Goal: Contribute content: Add original content to the website for others to see

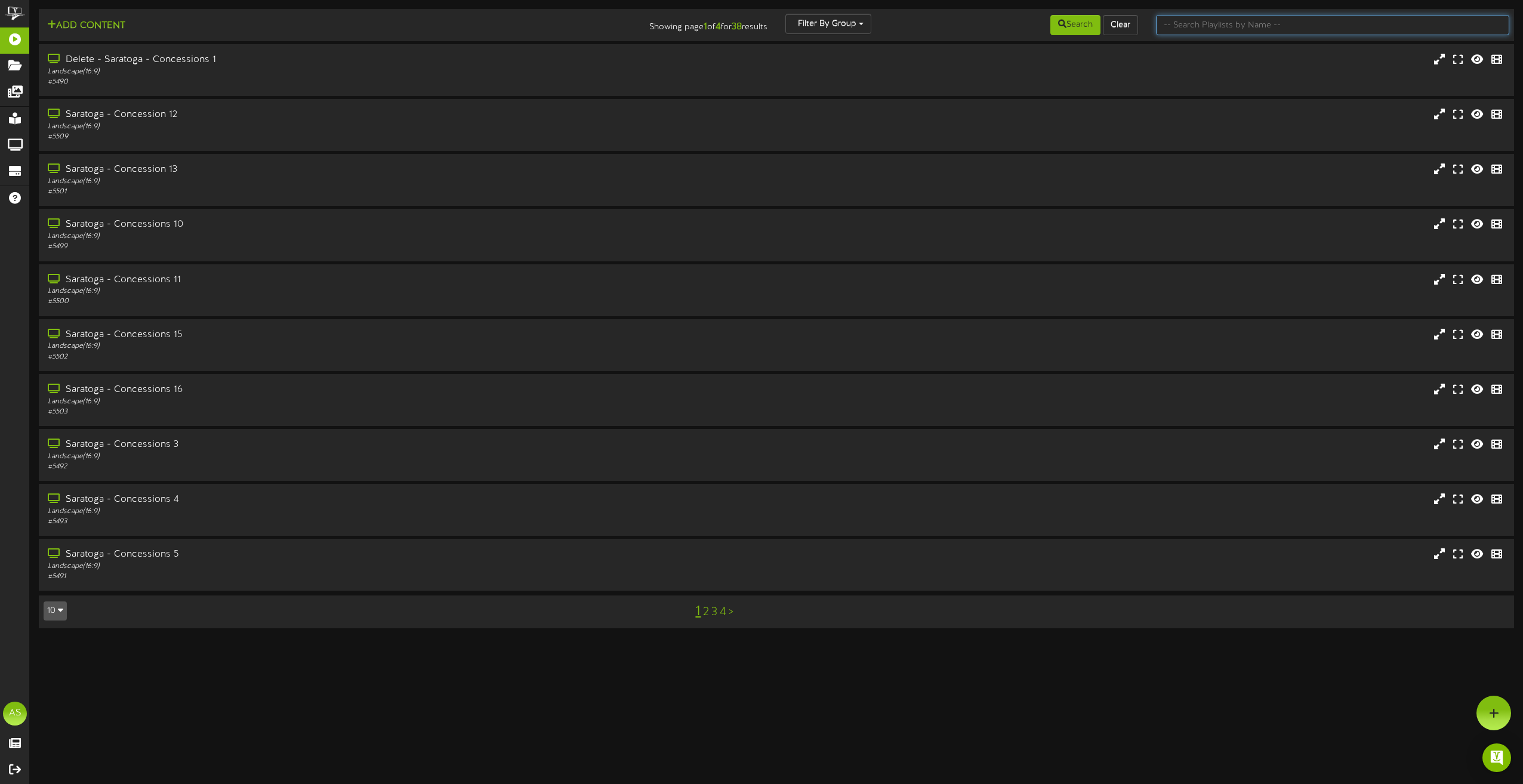
click at [1281, 24] on input "text" at bounding box center [1332, 25] width 353 height 21
type input "theater"
click at [333, 347] on div "Portrait ( 9:16 )" at bounding box center [345, 346] width 599 height 10
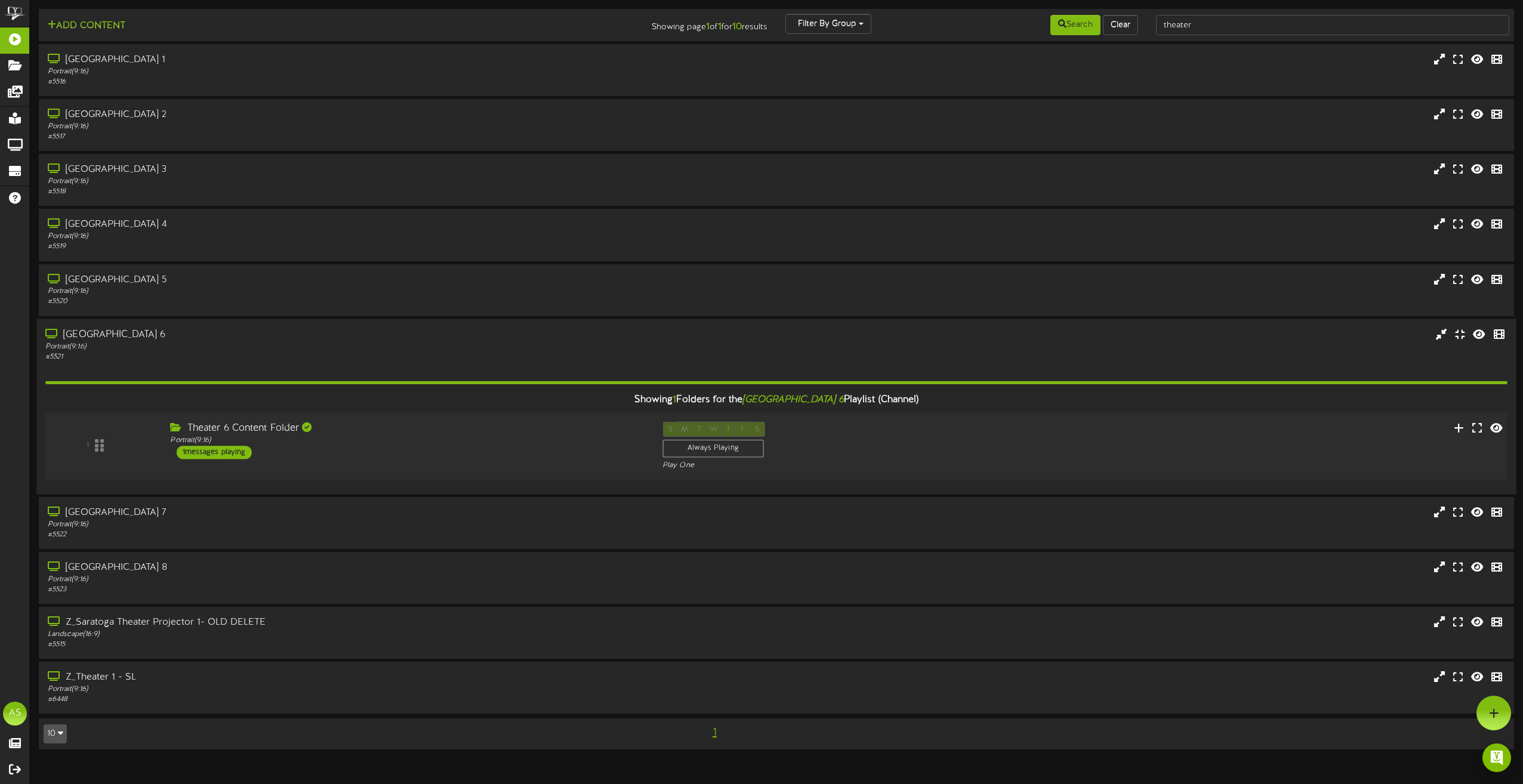
click at [484, 430] on div "Theater 6 Content Folder" at bounding box center [407, 427] width 474 height 13
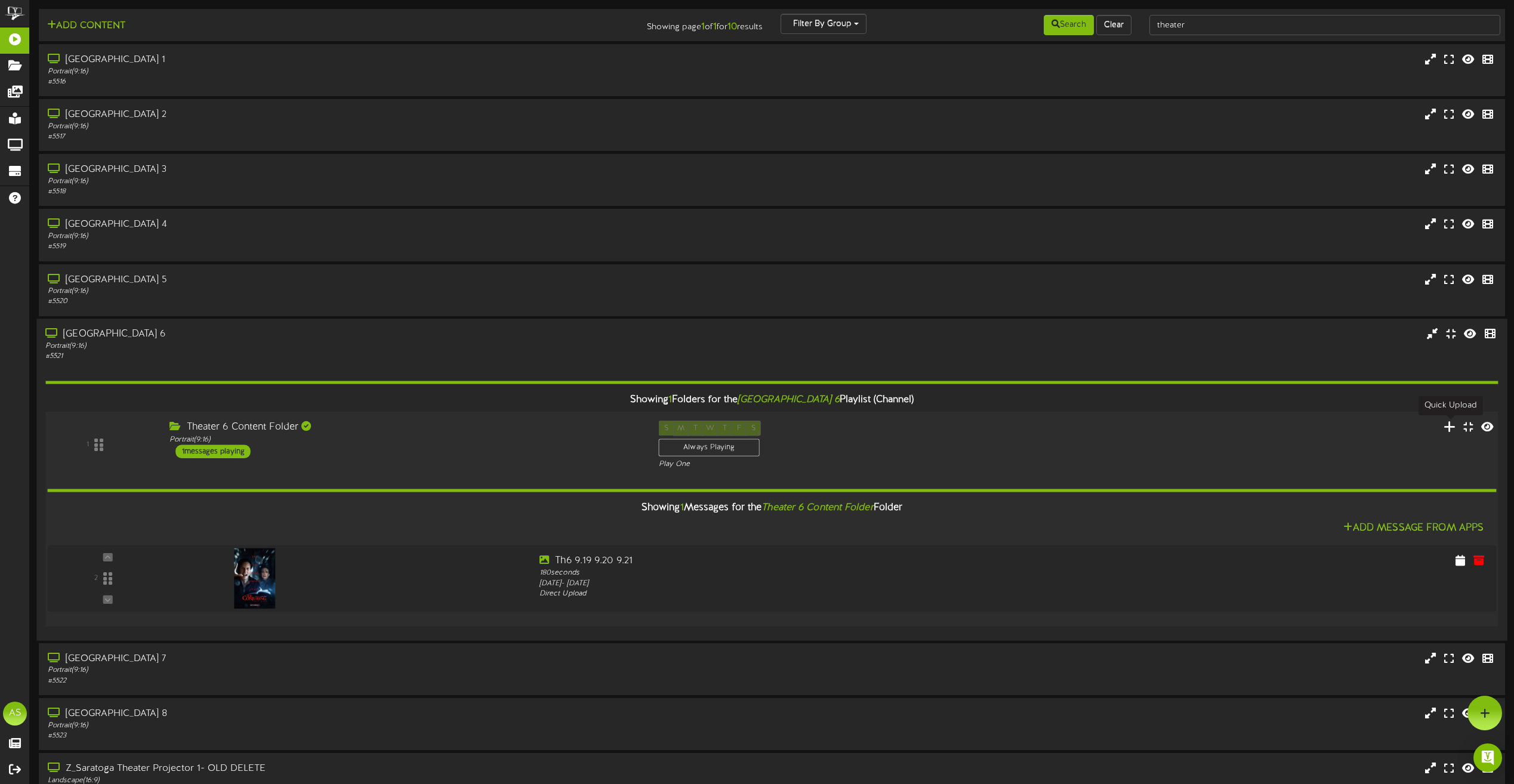
click at [1450, 427] on icon at bounding box center [1450, 426] width 13 height 13
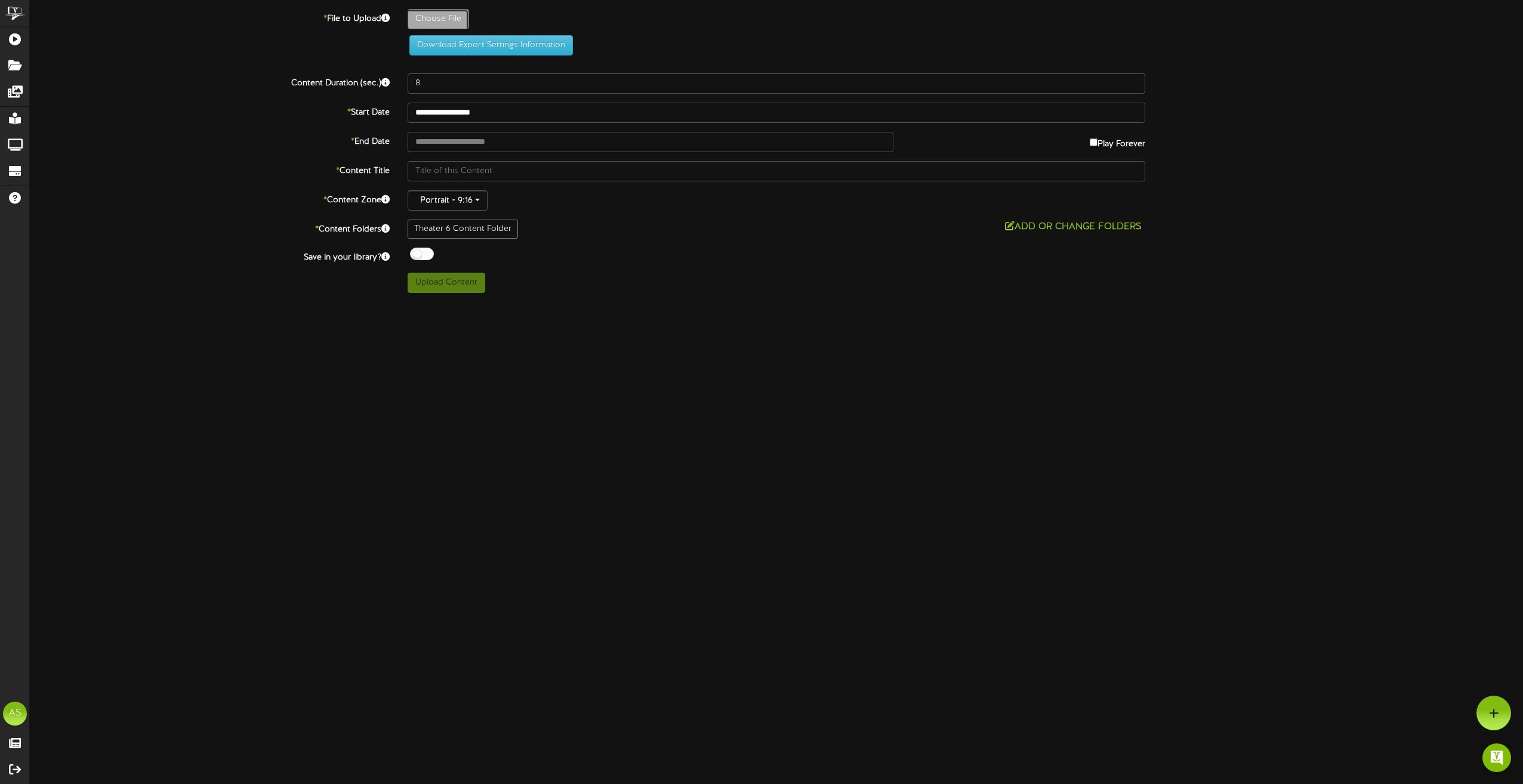
type input "**********"
type input "Slide1"
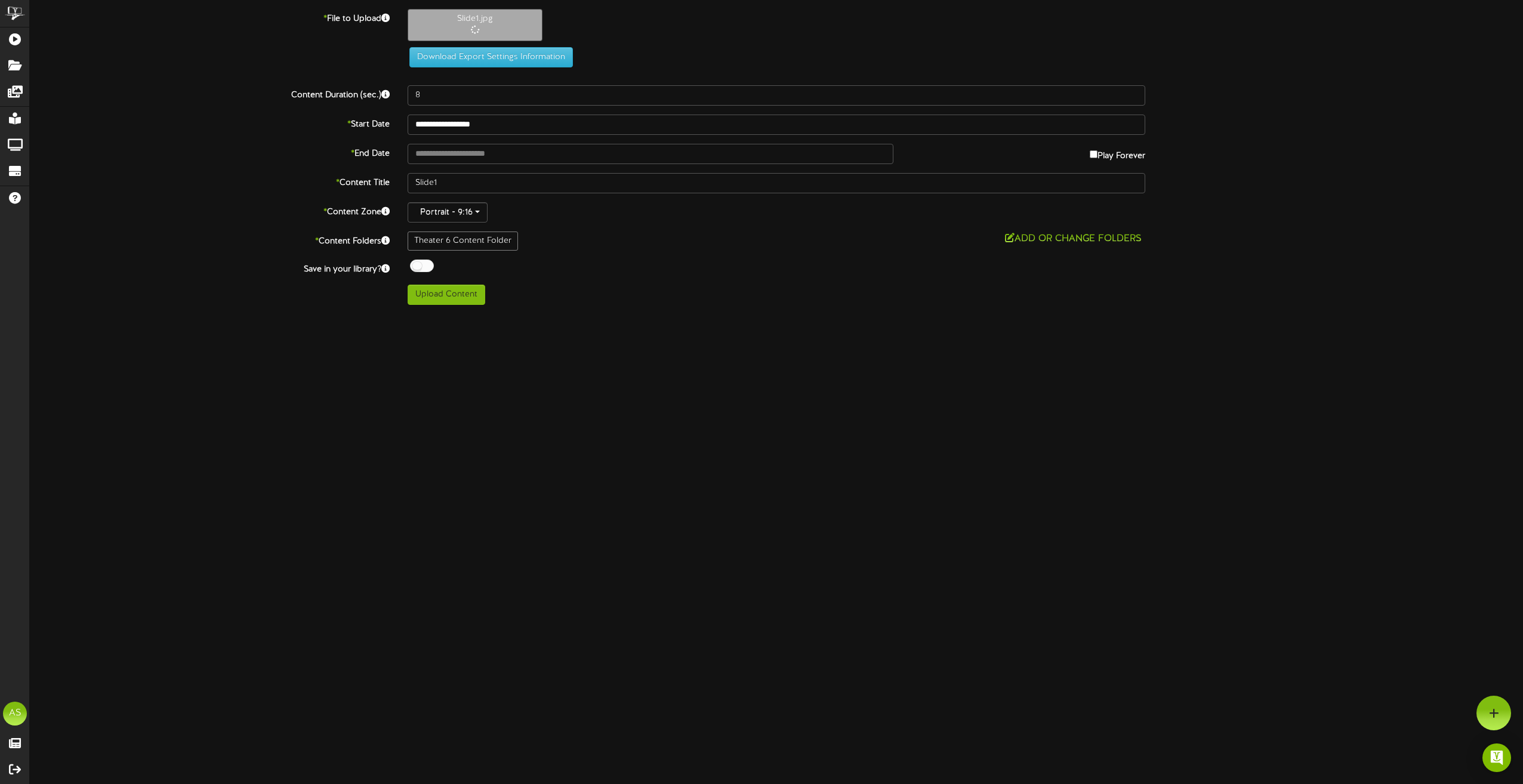
click at [1104, 161] on label "Play Forever" at bounding box center [1117, 153] width 55 height 18
type input "**********"
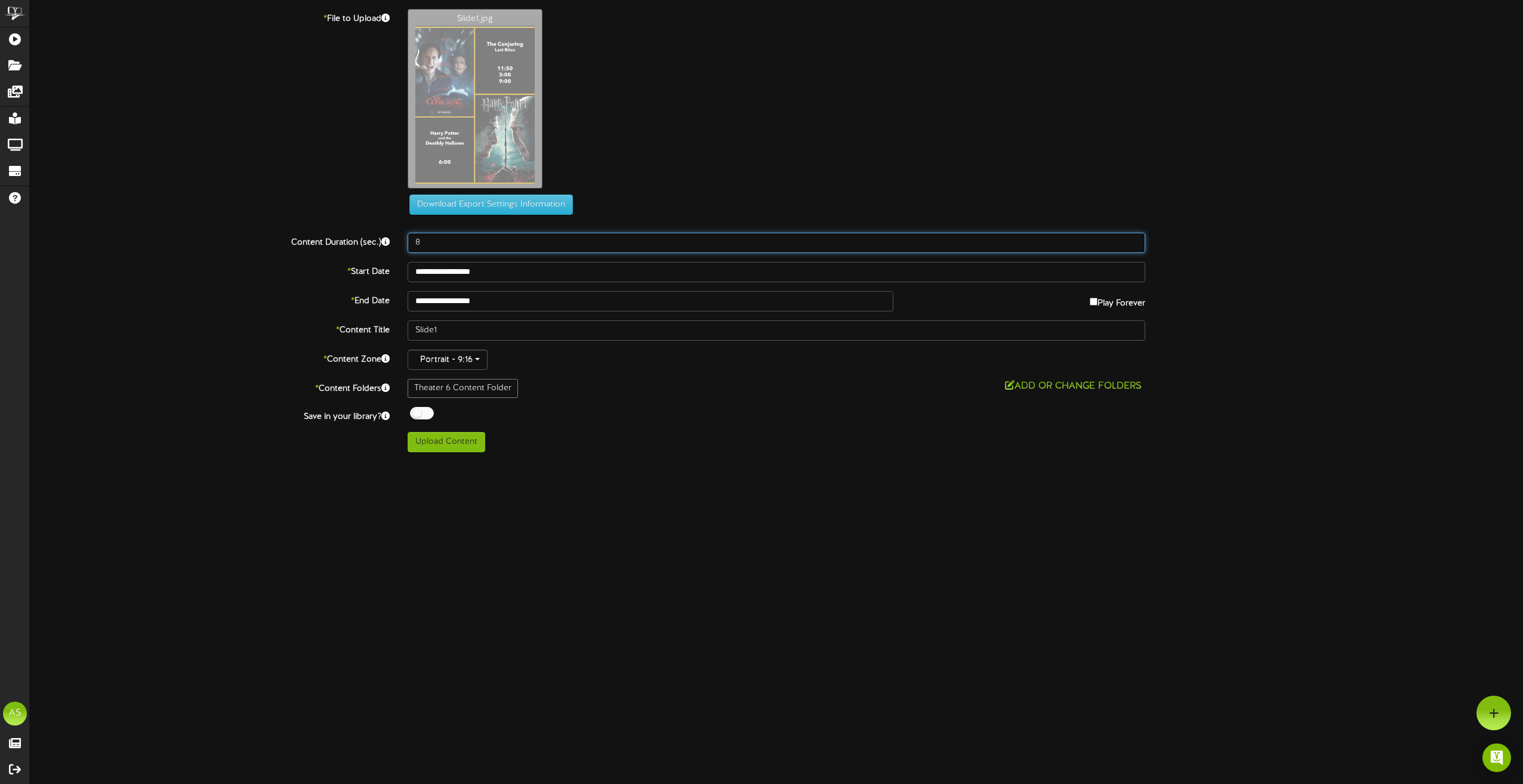
click at [447, 244] on input "8" at bounding box center [776, 243] width 737 height 21
type input "180"
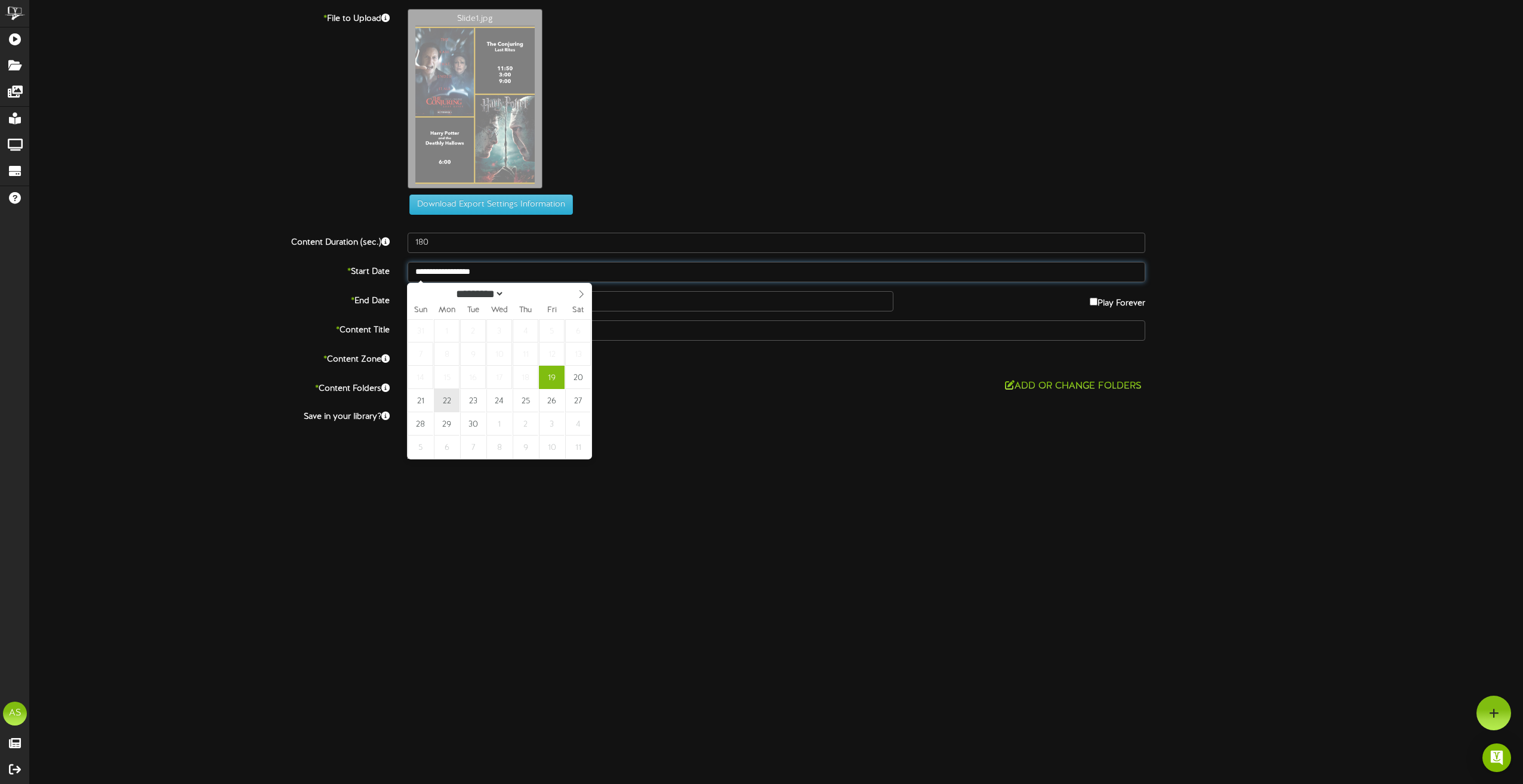
type input "**********"
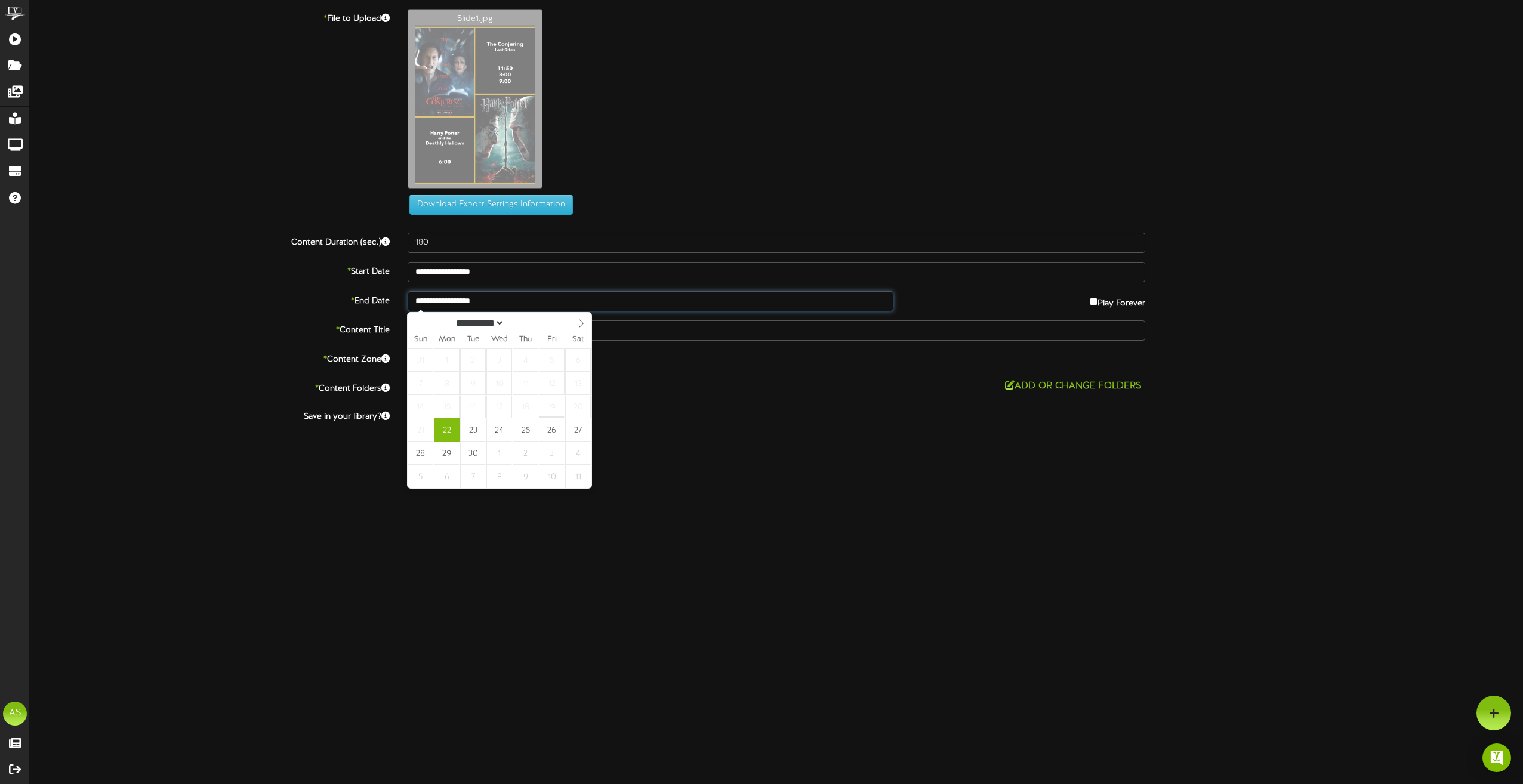
click at [455, 304] on input "**********" at bounding box center [650, 301] width 485 height 21
type input "**********"
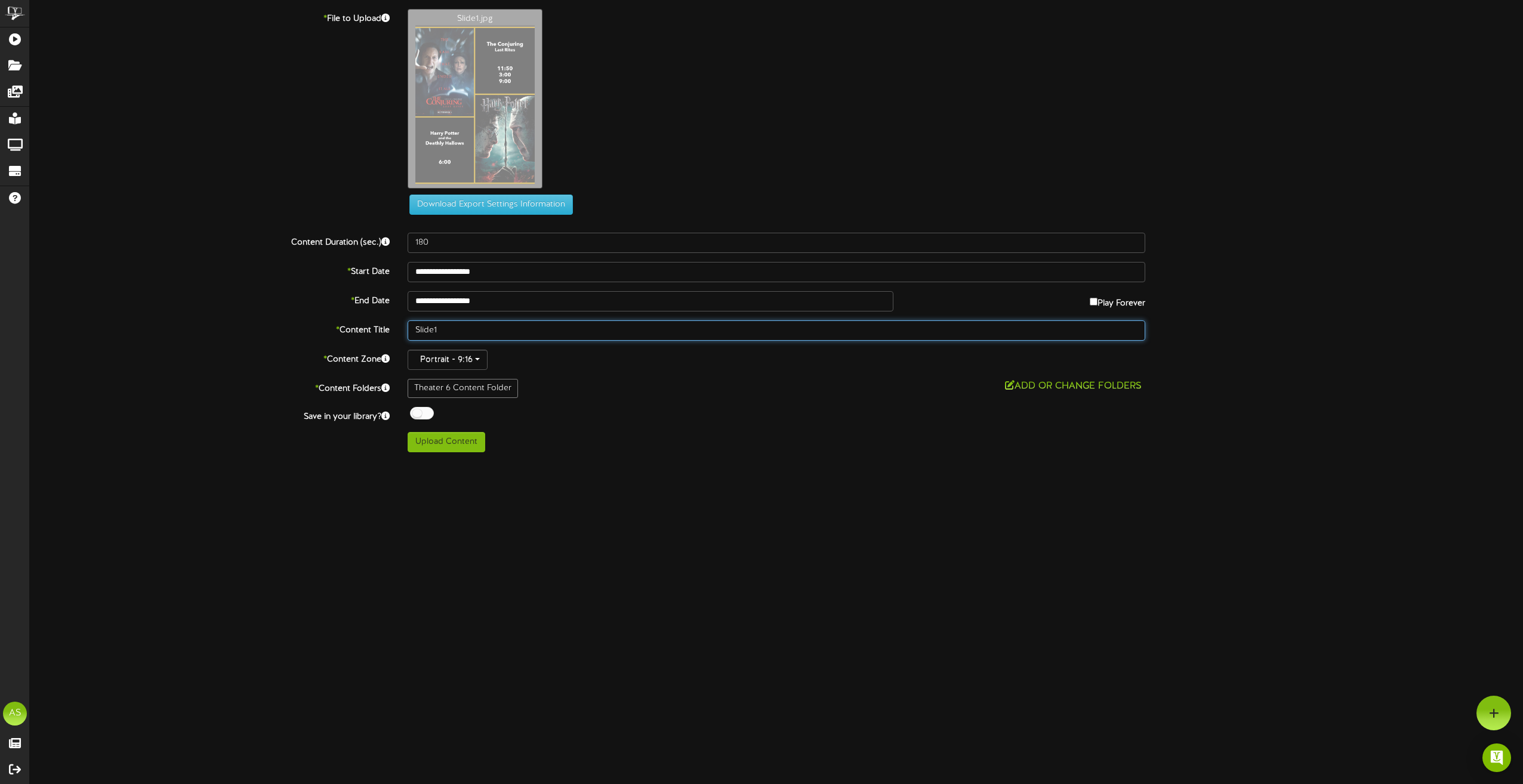
drag, startPoint x: 493, startPoint y: 335, endPoint x: 394, endPoint y: 325, distance: 99.5
click at [395, 325] on div "* Content Title Slide1" at bounding box center [776, 330] width 1511 height 21
type input "Th6 9.22 9.23 9.24"
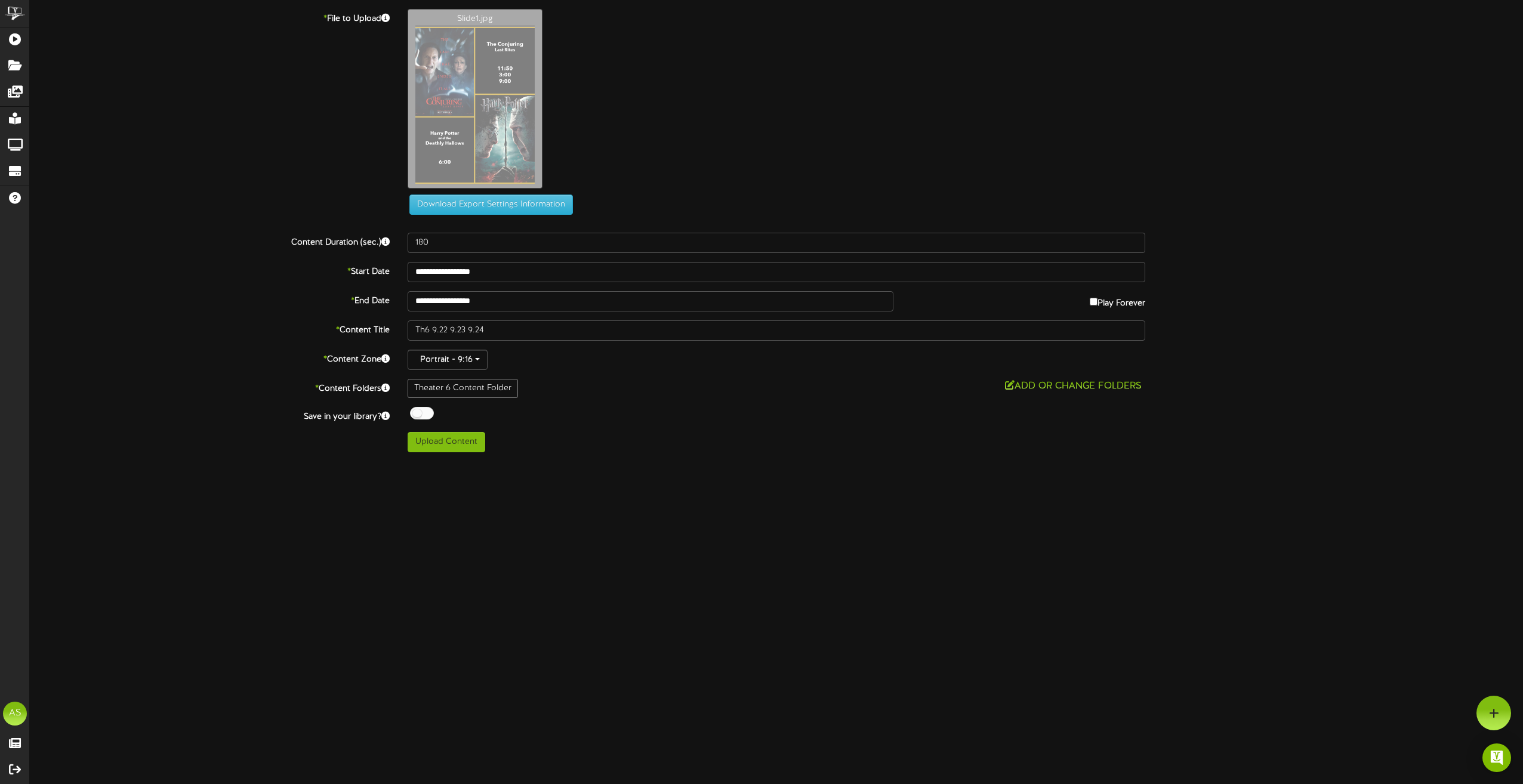
click at [416, 405] on div "**********" at bounding box center [776, 231] width 1493 height 444
click at [423, 408] on div at bounding box center [422, 413] width 24 height 13
click at [470, 446] on button "Upload Content" at bounding box center [447, 442] width 78 height 21
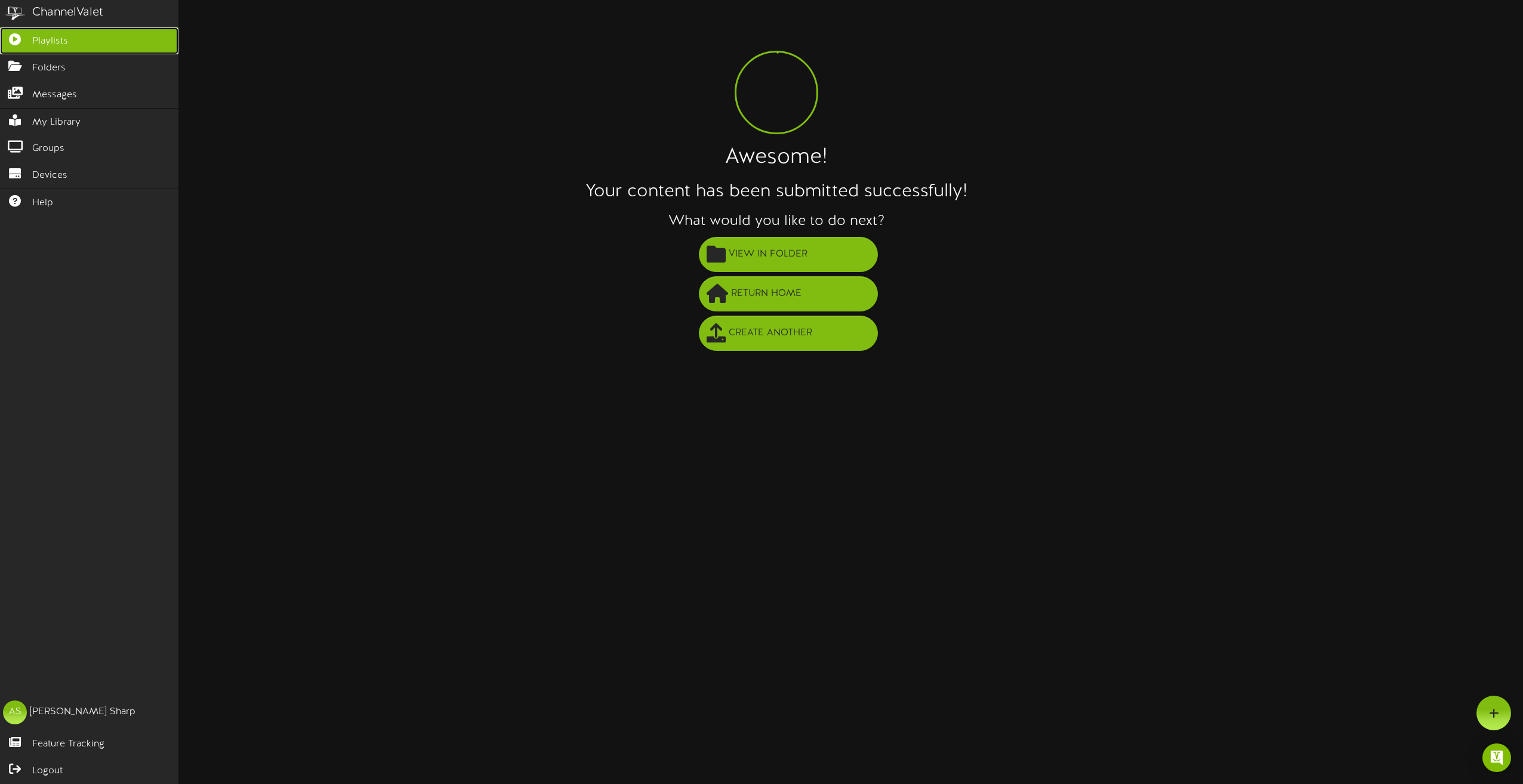
click at [13, 38] on icon at bounding box center [15, 38] width 30 height 9
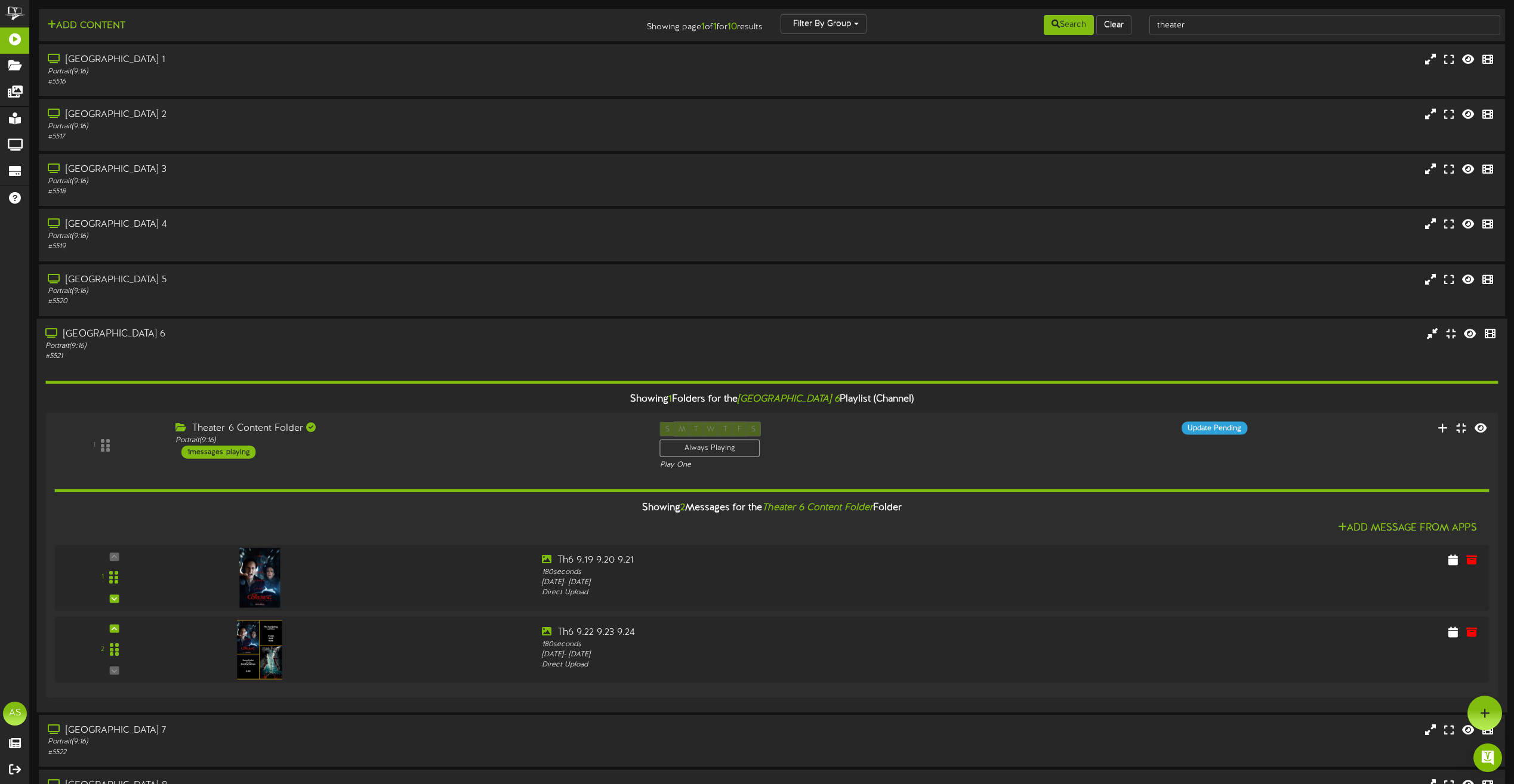
click at [505, 333] on div "[GEOGRAPHIC_DATA] 6" at bounding box center [343, 334] width 595 height 13
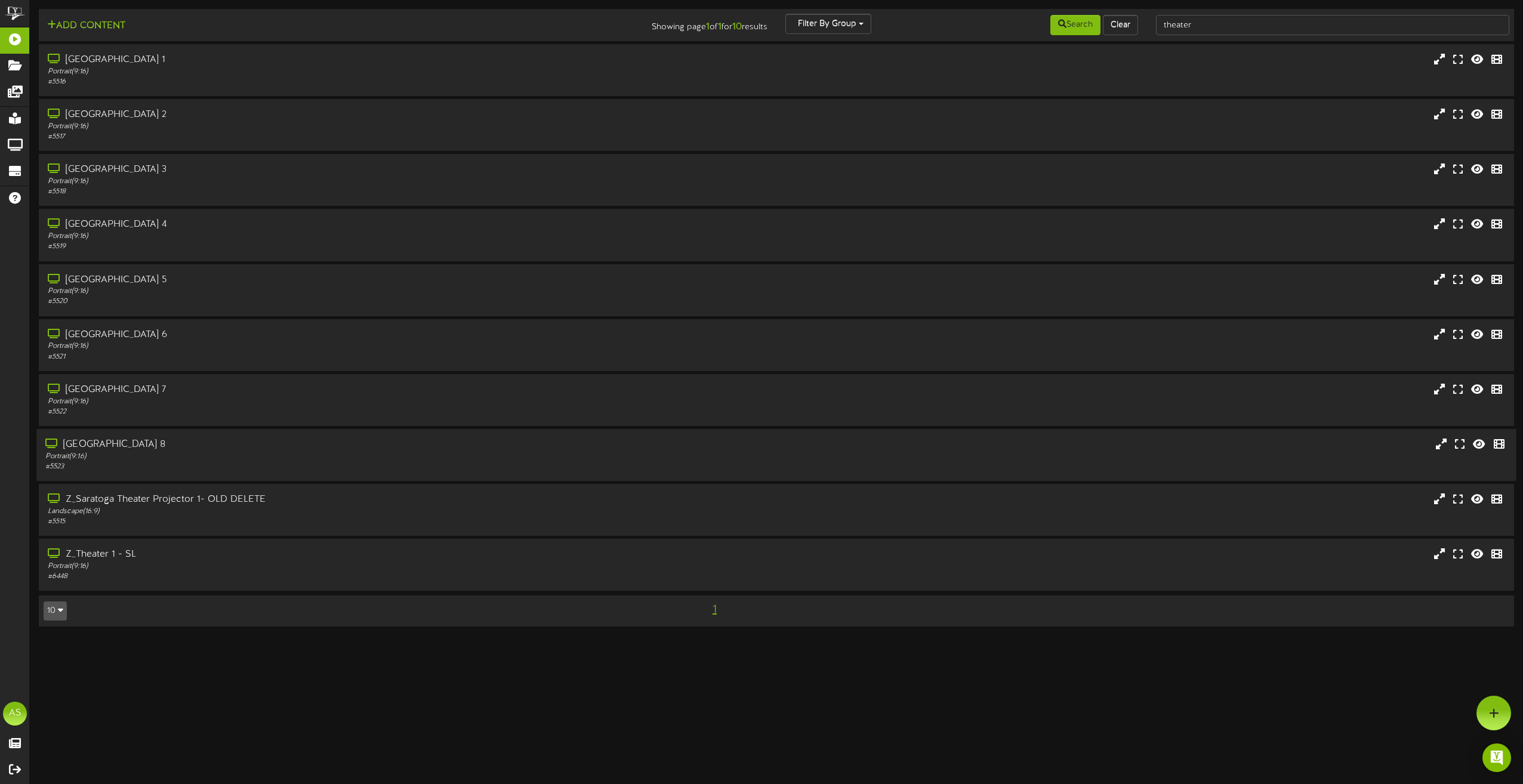
click at [335, 451] on div "Portrait ( 9:16 )" at bounding box center [345, 456] width 599 height 10
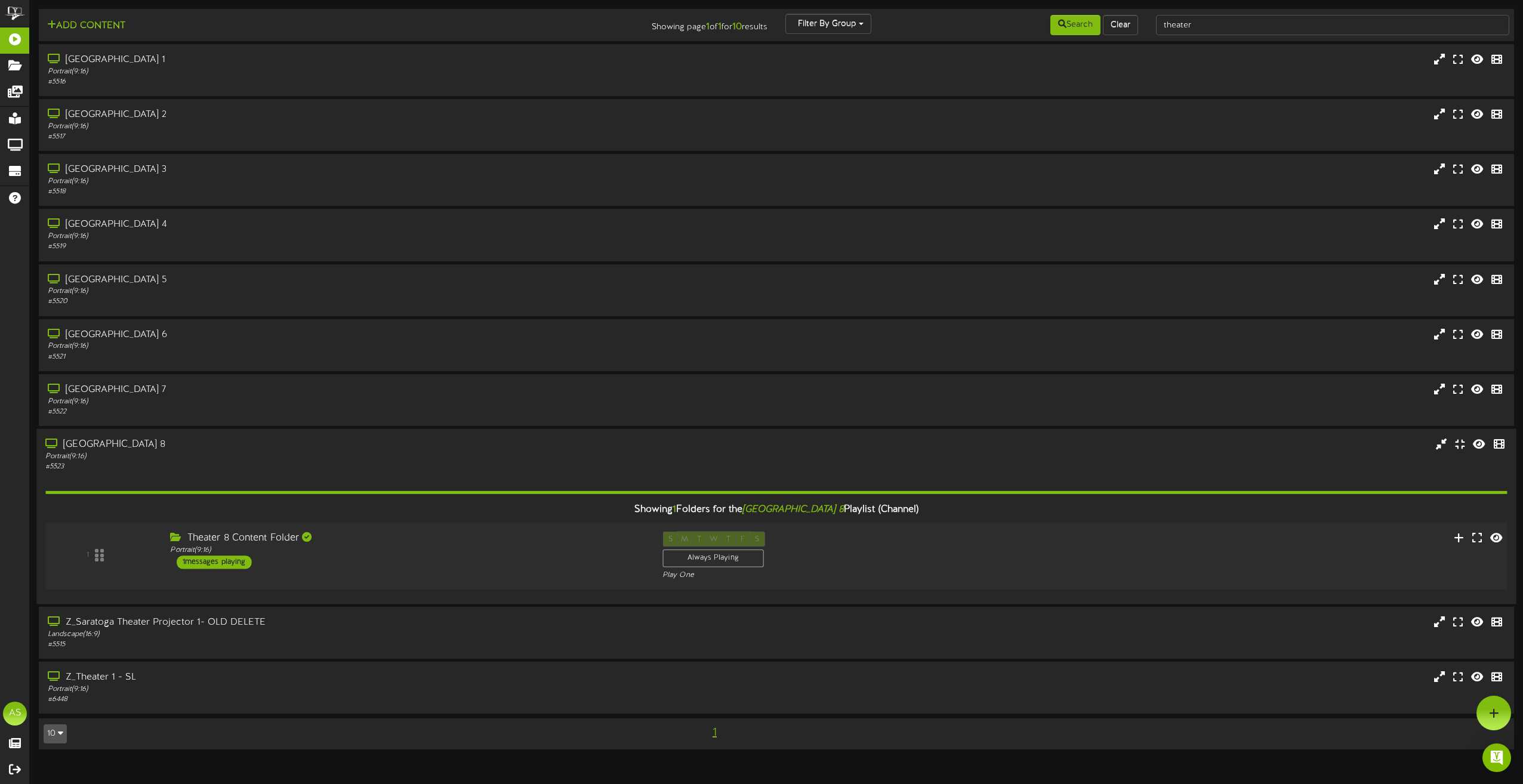
click at [1391, 560] on div "1 Theater 8 Content Folder Portrait ( 9:16 ) 1 S" at bounding box center [776, 555] width 1476 height 49
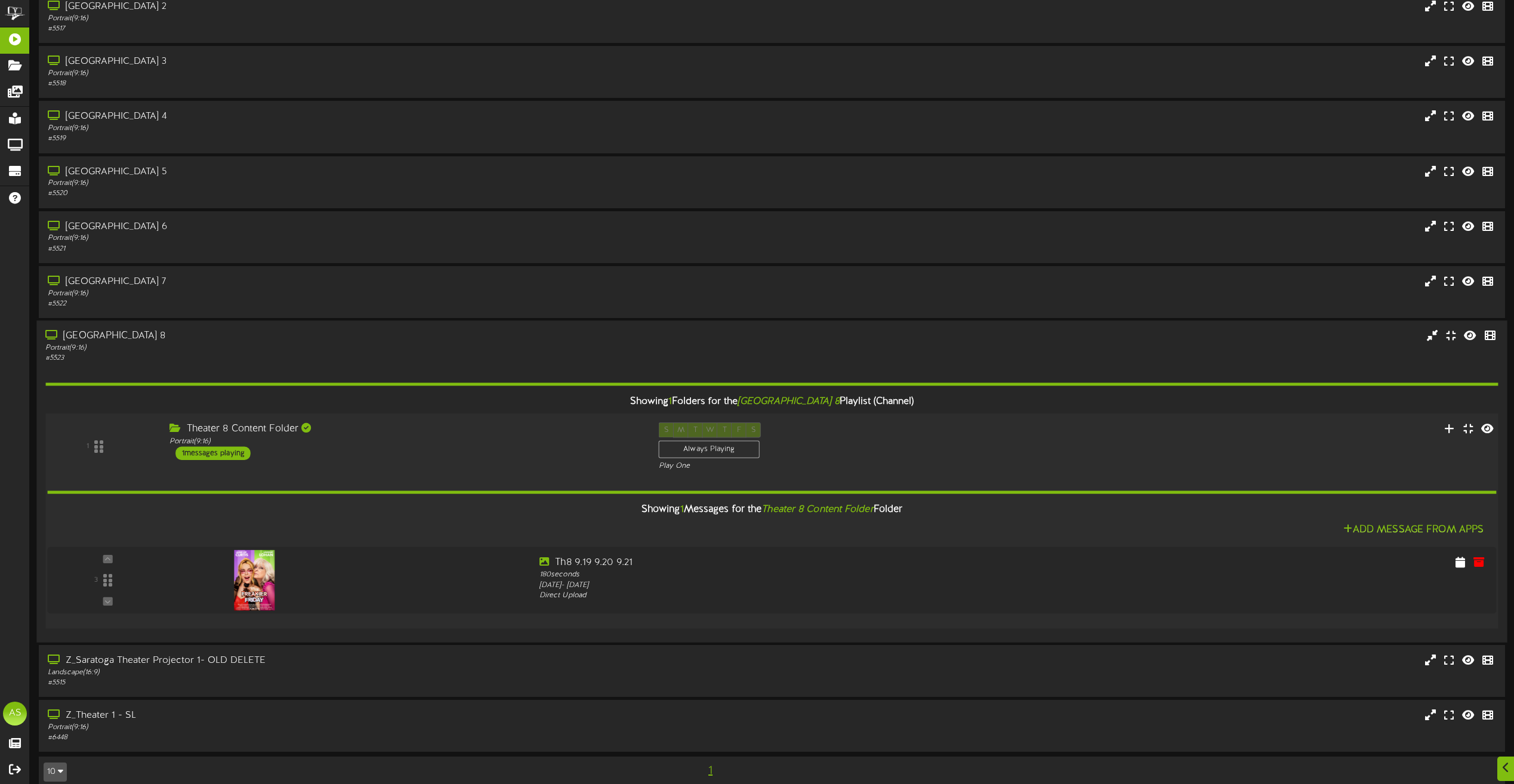
scroll to position [124, 0]
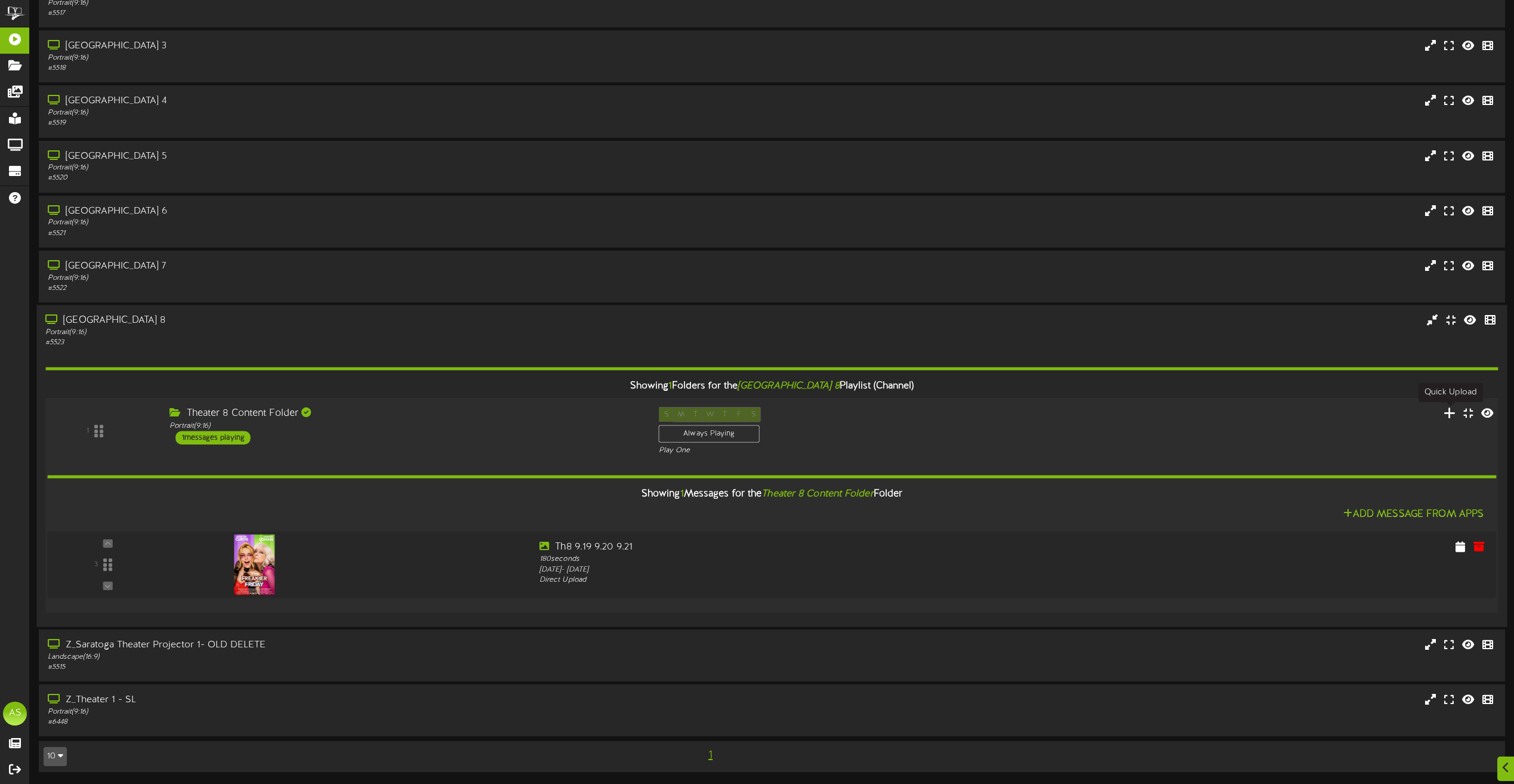
click at [1450, 417] on icon at bounding box center [1450, 413] width 13 height 13
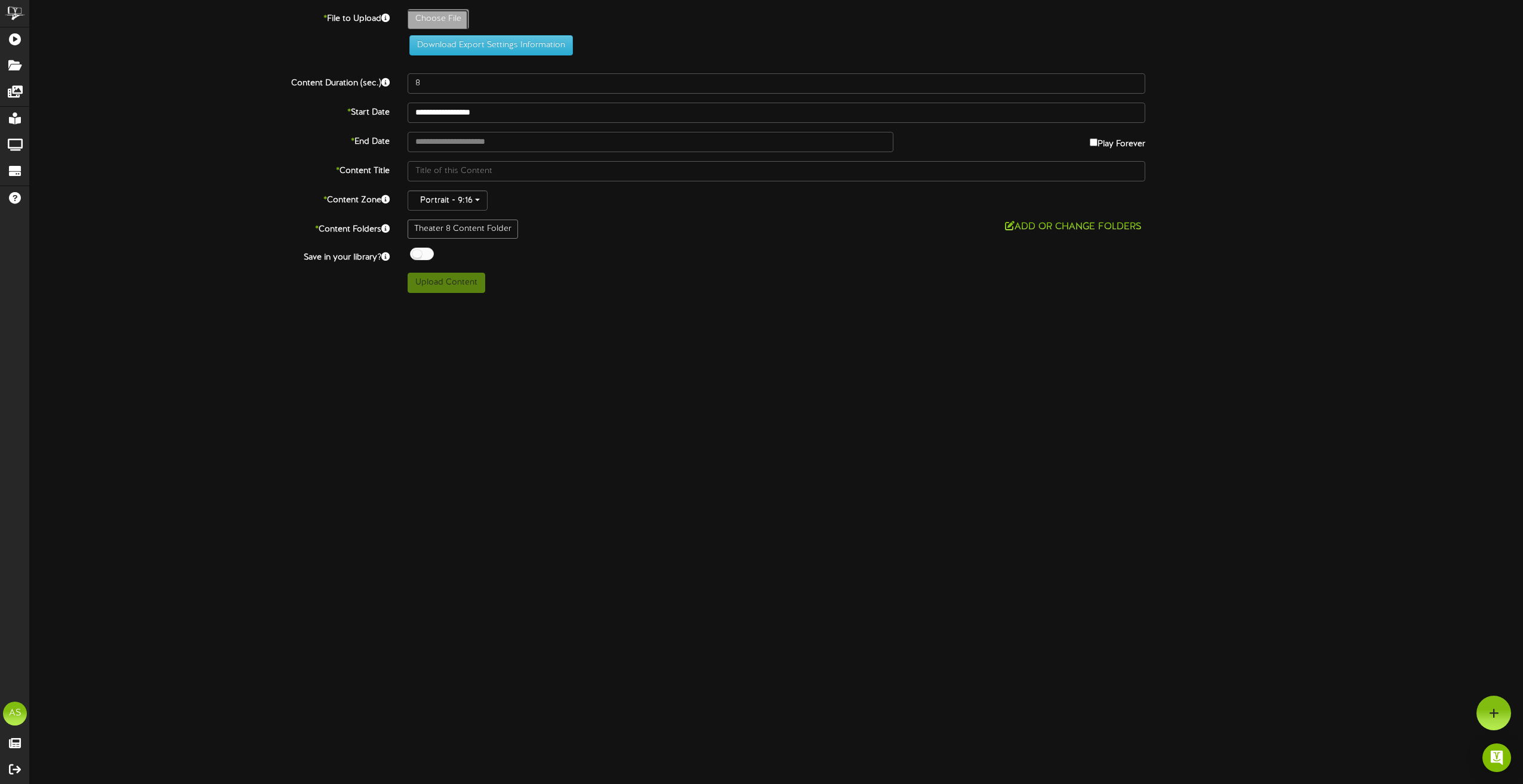
type input "**********"
type input "Slide2"
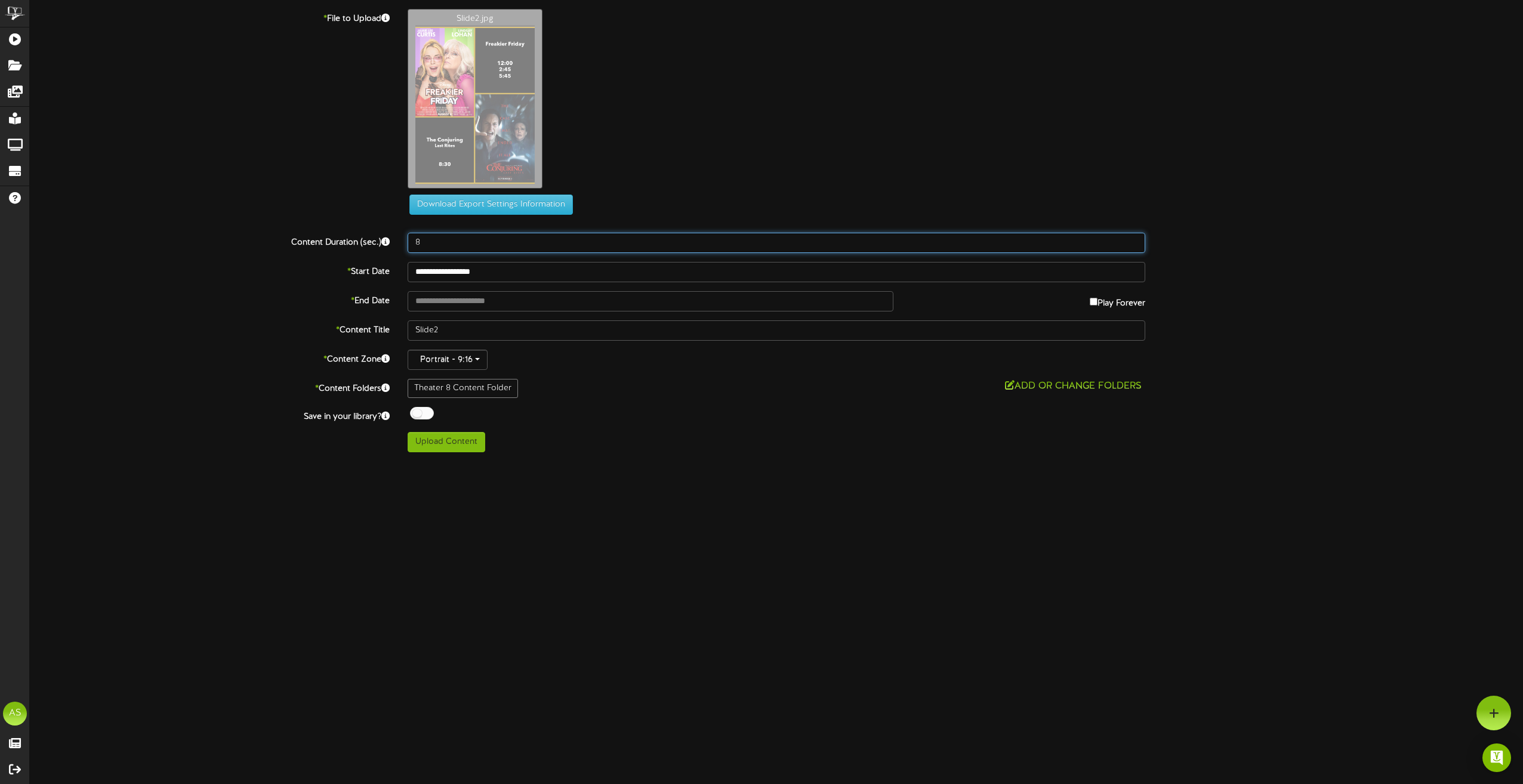
click at [461, 246] on input "8" at bounding box center [776, 243] width 737 height 21
type input "8"
type input "180"
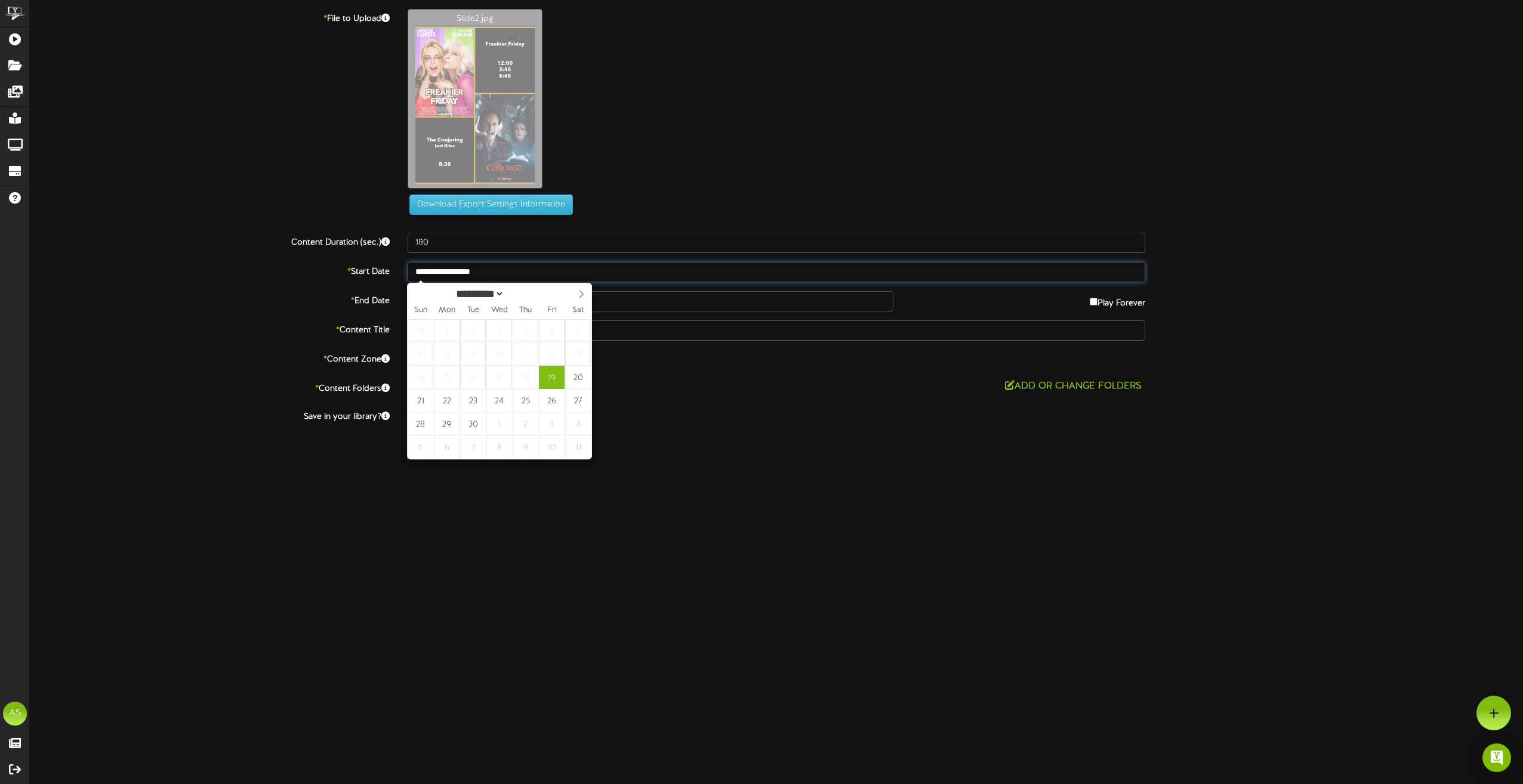
click at [461, 275] on input "**********" at bounding box center [776, 272] width 737 height 21
type input "**********"
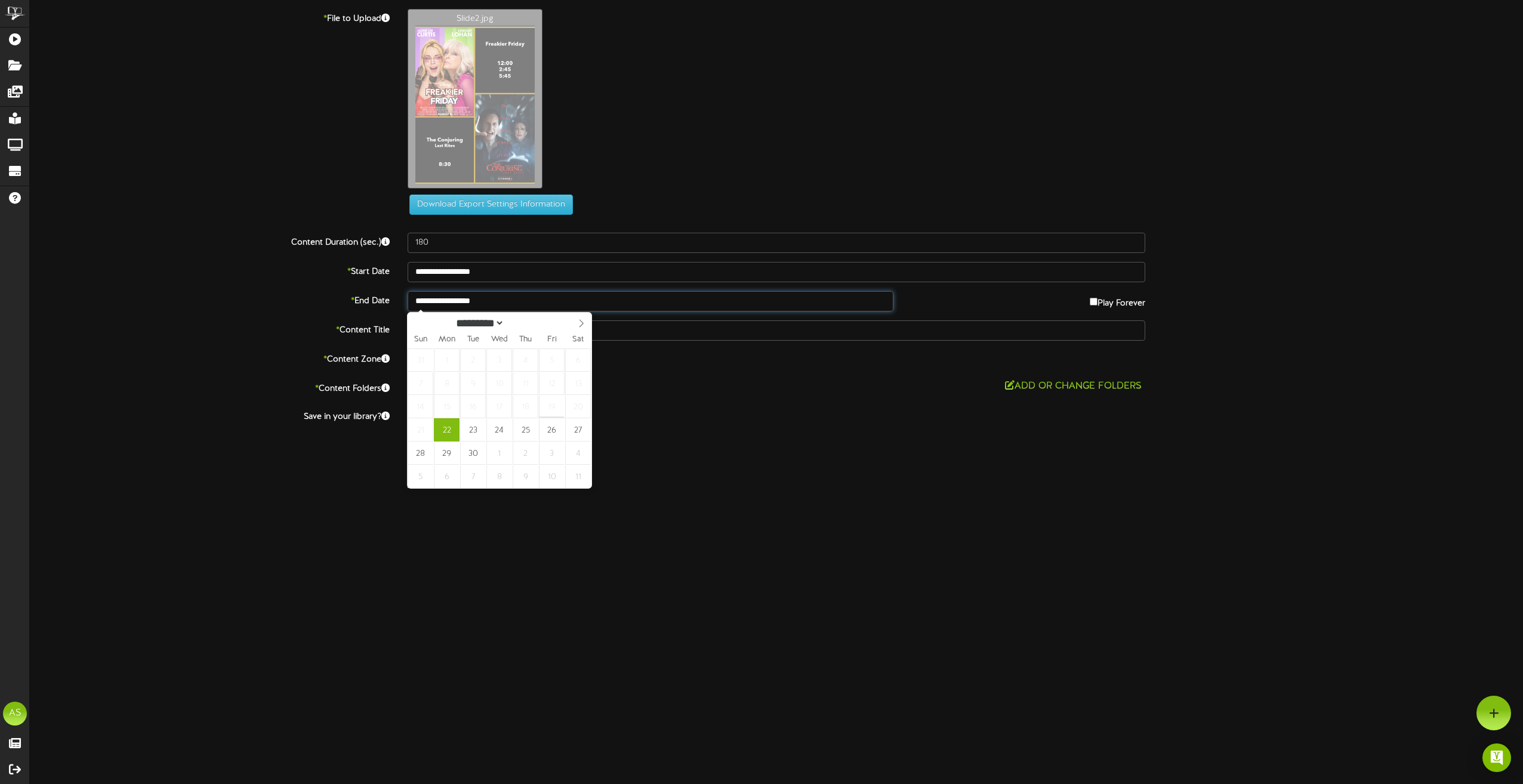
click at [479, 296] on input "**********" at bounding box center [650, 301] width 485 height 21
click at [501, 414] on span "17" at bounding box center [499, 406] width 25 height 23
type input "**********"
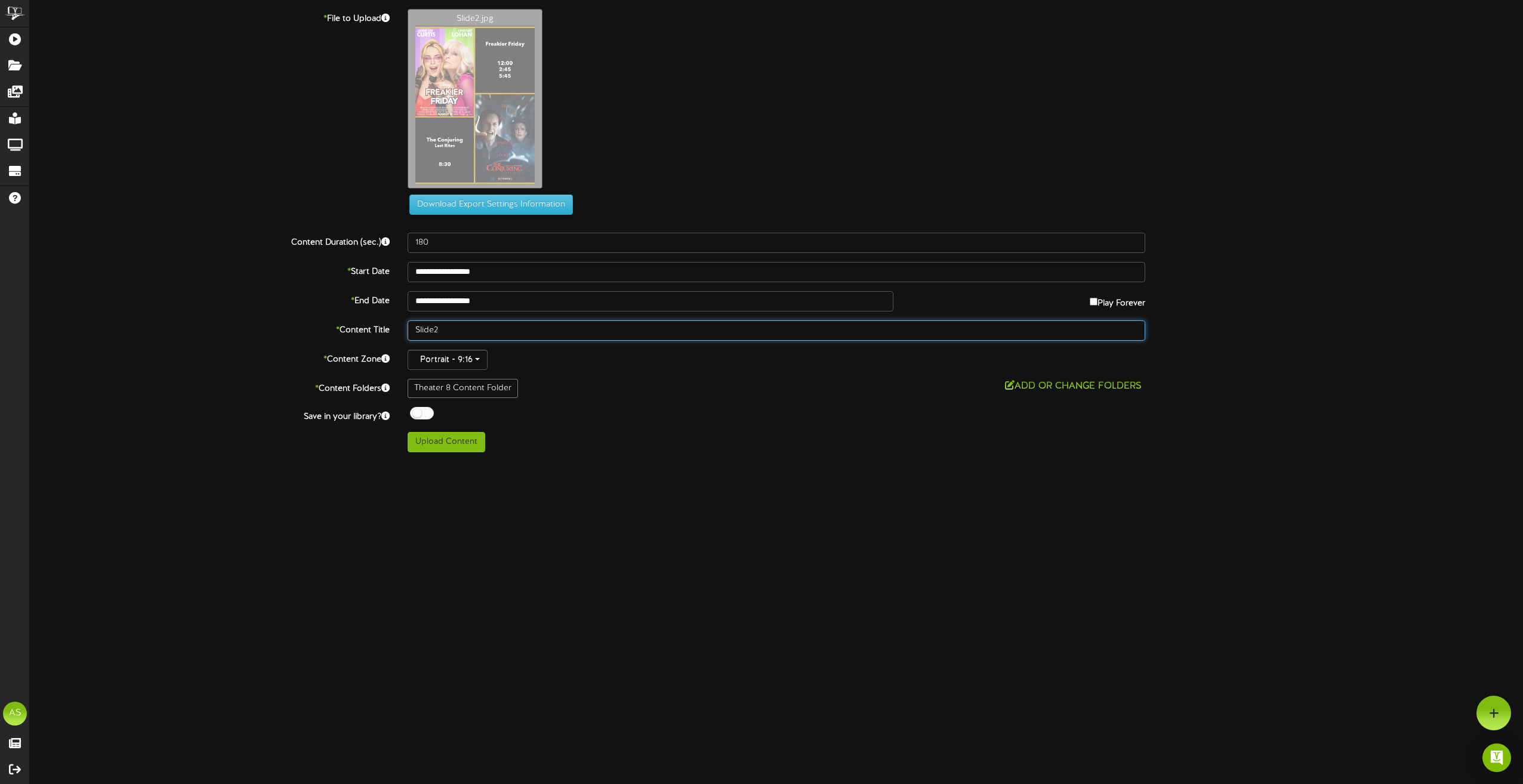
click at [500, 322] on input "Slide2" at bounding box center [776, 330] width 737 height 21
drag, startPoint x: 466, startPoint y: 336, endPoint x: 400, endPoint y: 331, distance: 66.2
click at [401, 331] on div "Slide2" at bounding box center [776, 330] width 756 height 21
type input "Th8 9.22 9.23 9.24"
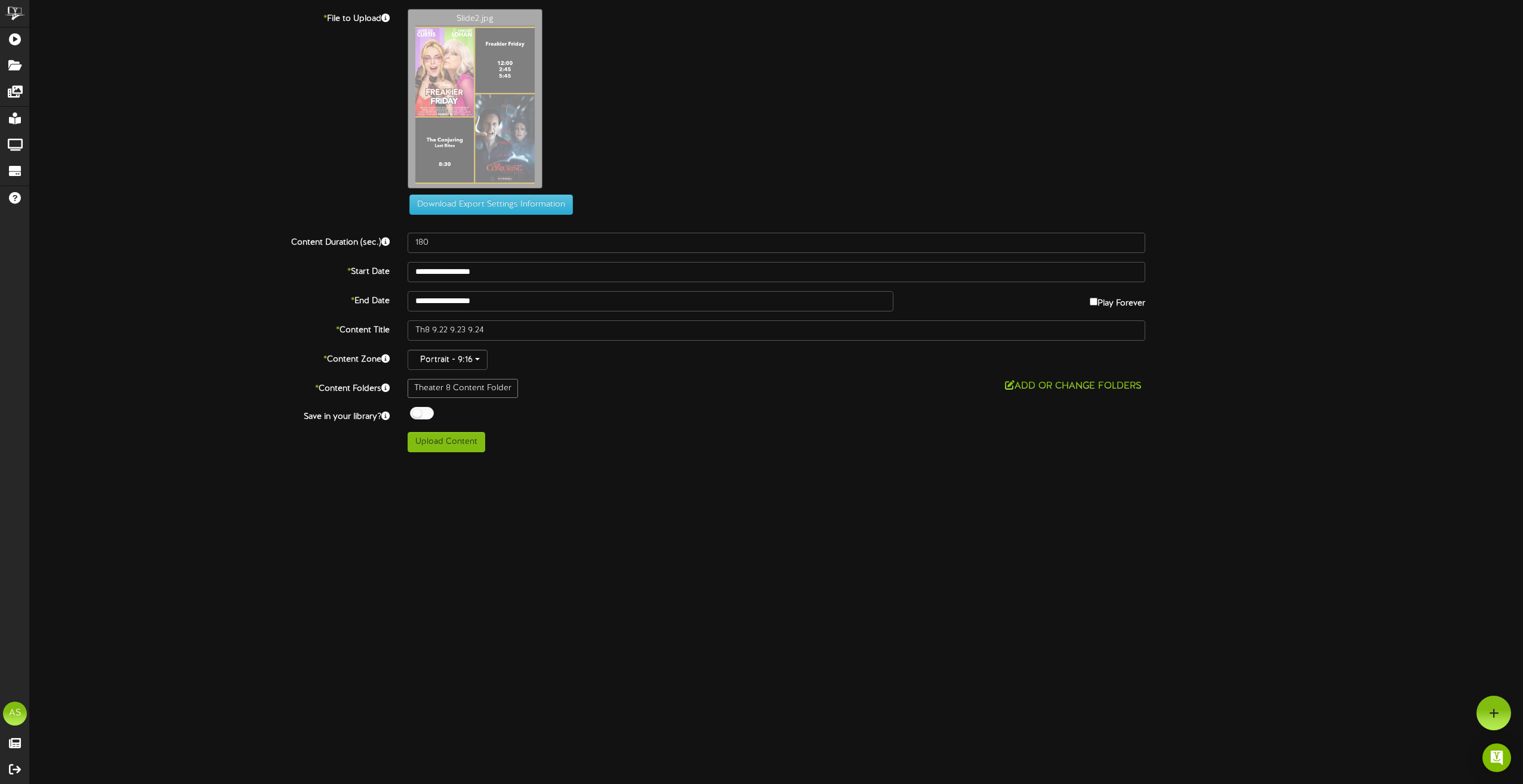
click at [423, 410] on div at bounding box center [422, 413] width 24 height 13
click at [446, 439] on button "Upload Content" at bounding box center [447, 442] width 78 height 21
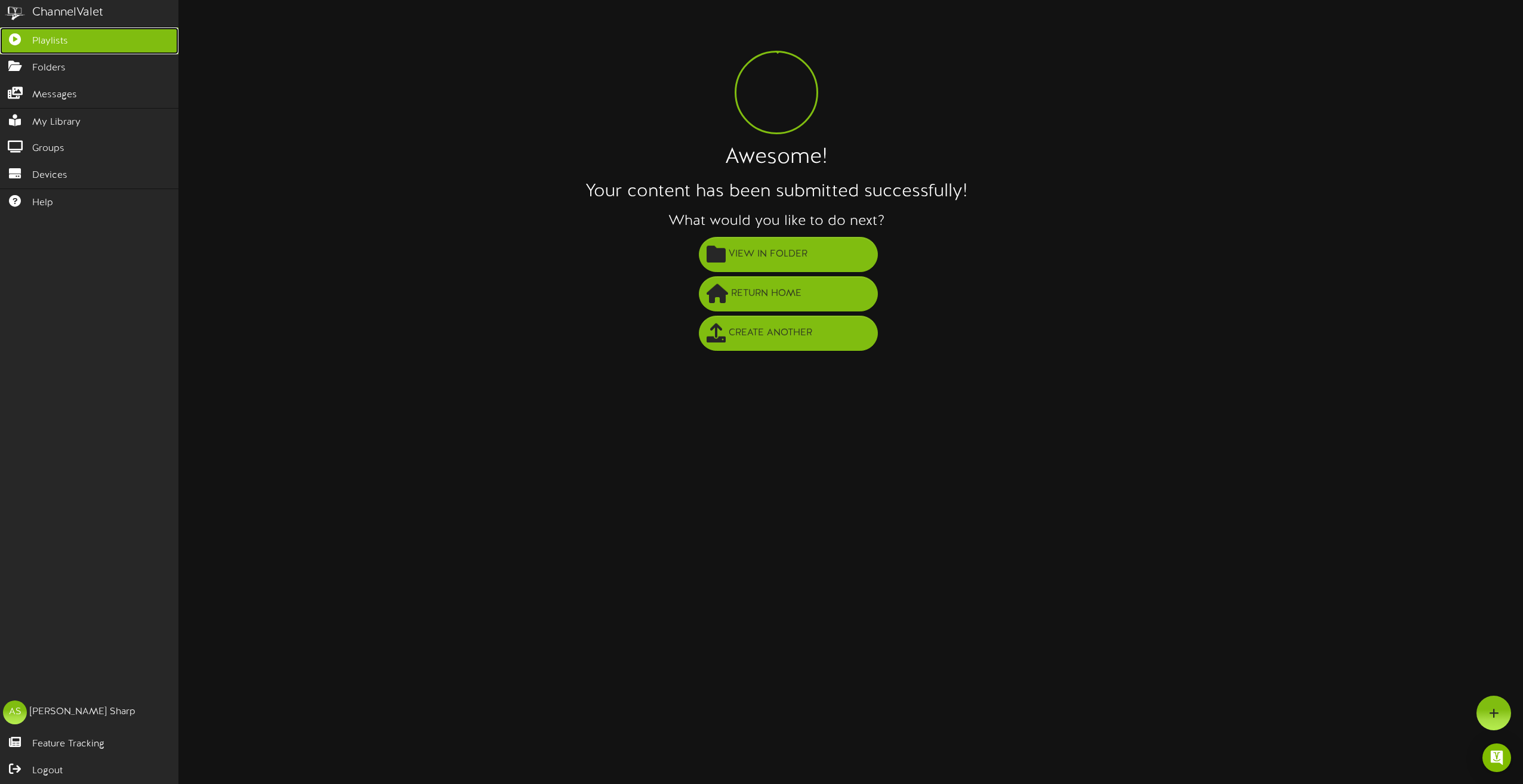
click at [19, 33] on icon at bounding box center [15, 38] width 30 height 9
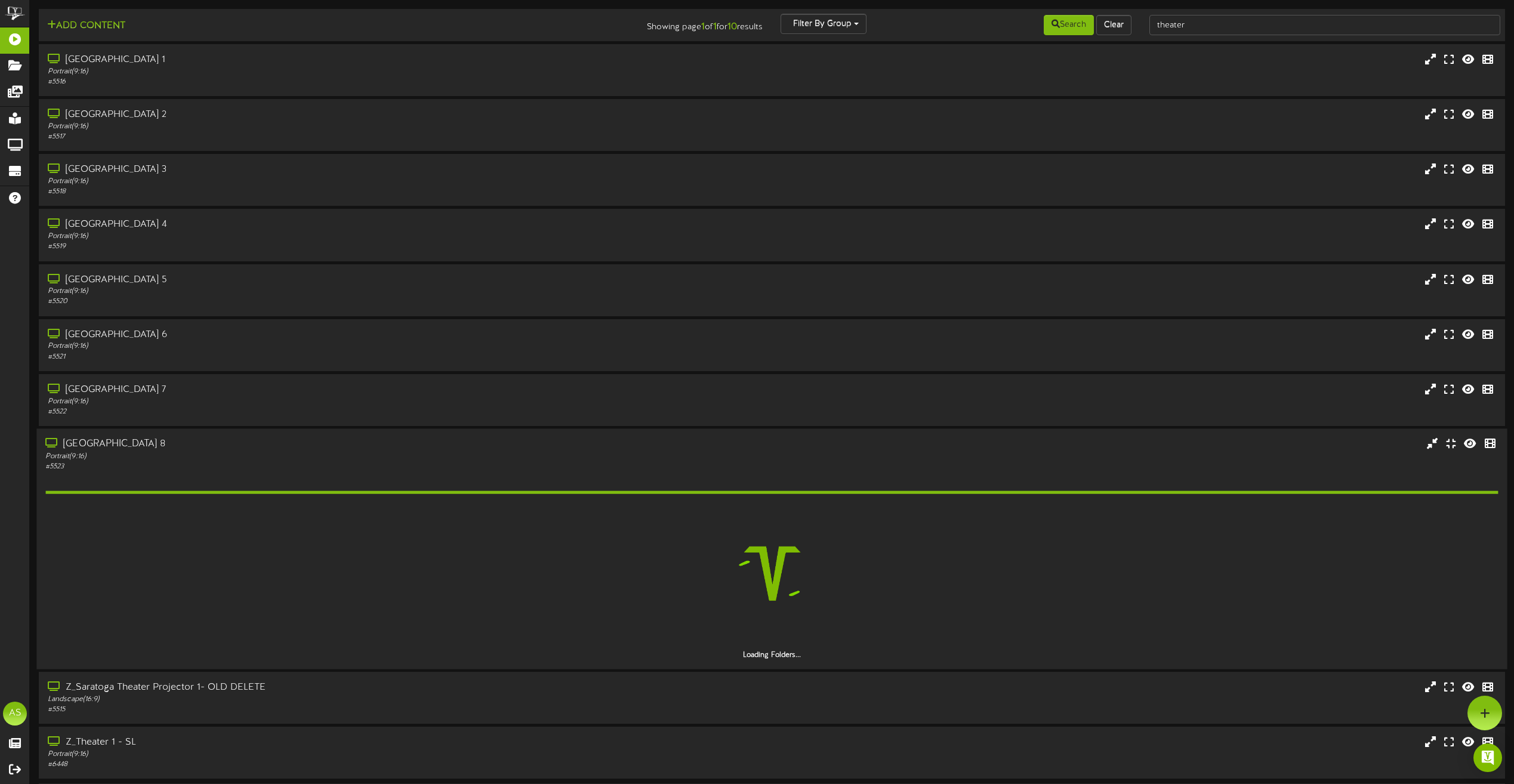
click at [294, 440] on div "[GEOGRAPHIC_DATA] 8" at bounding box center [343, 444] width 595 height 13
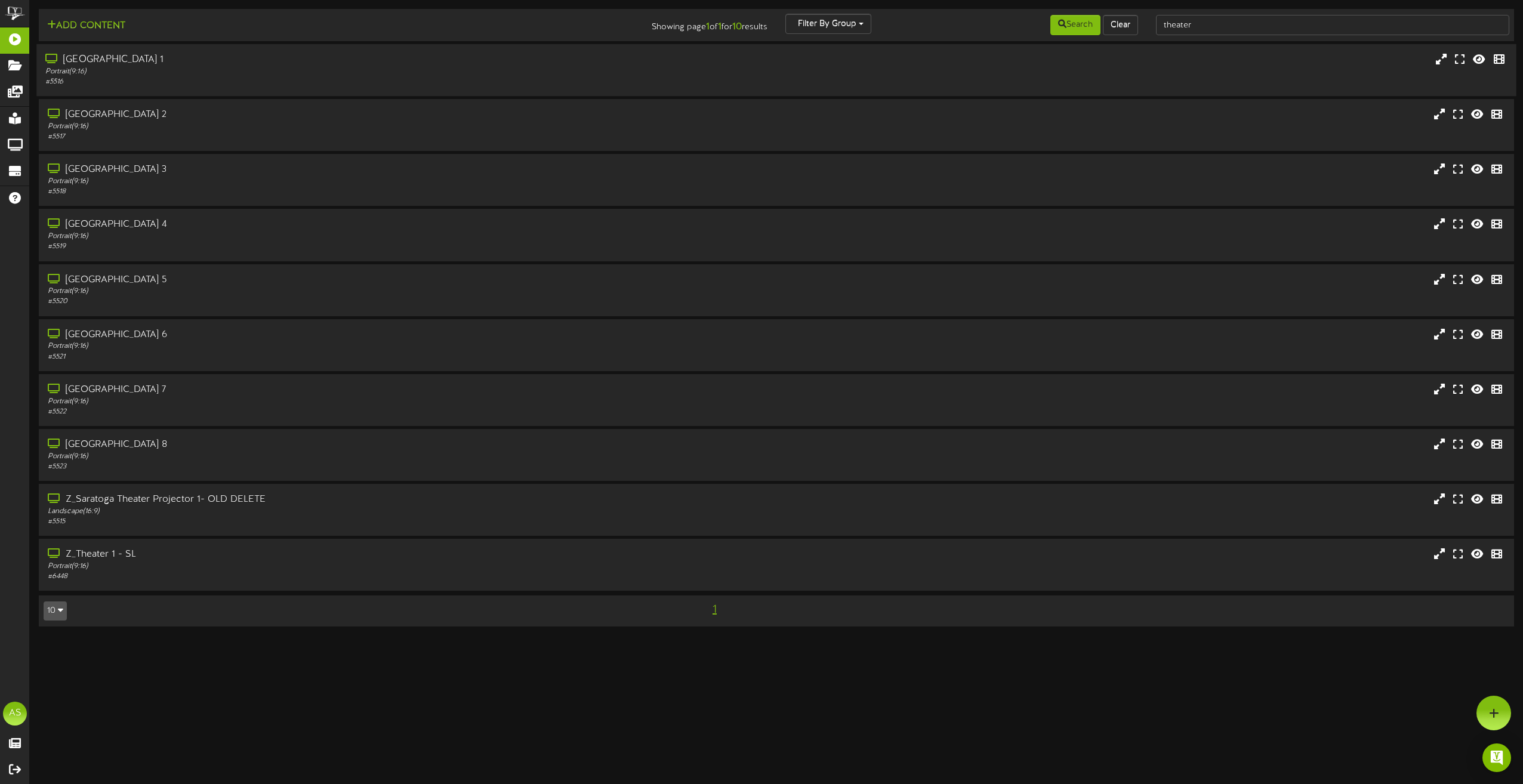
click at [263, 56] on div "[GEOGRAPHIC_DATA] 1" at bounding box center [345, 59] width 599 height 13
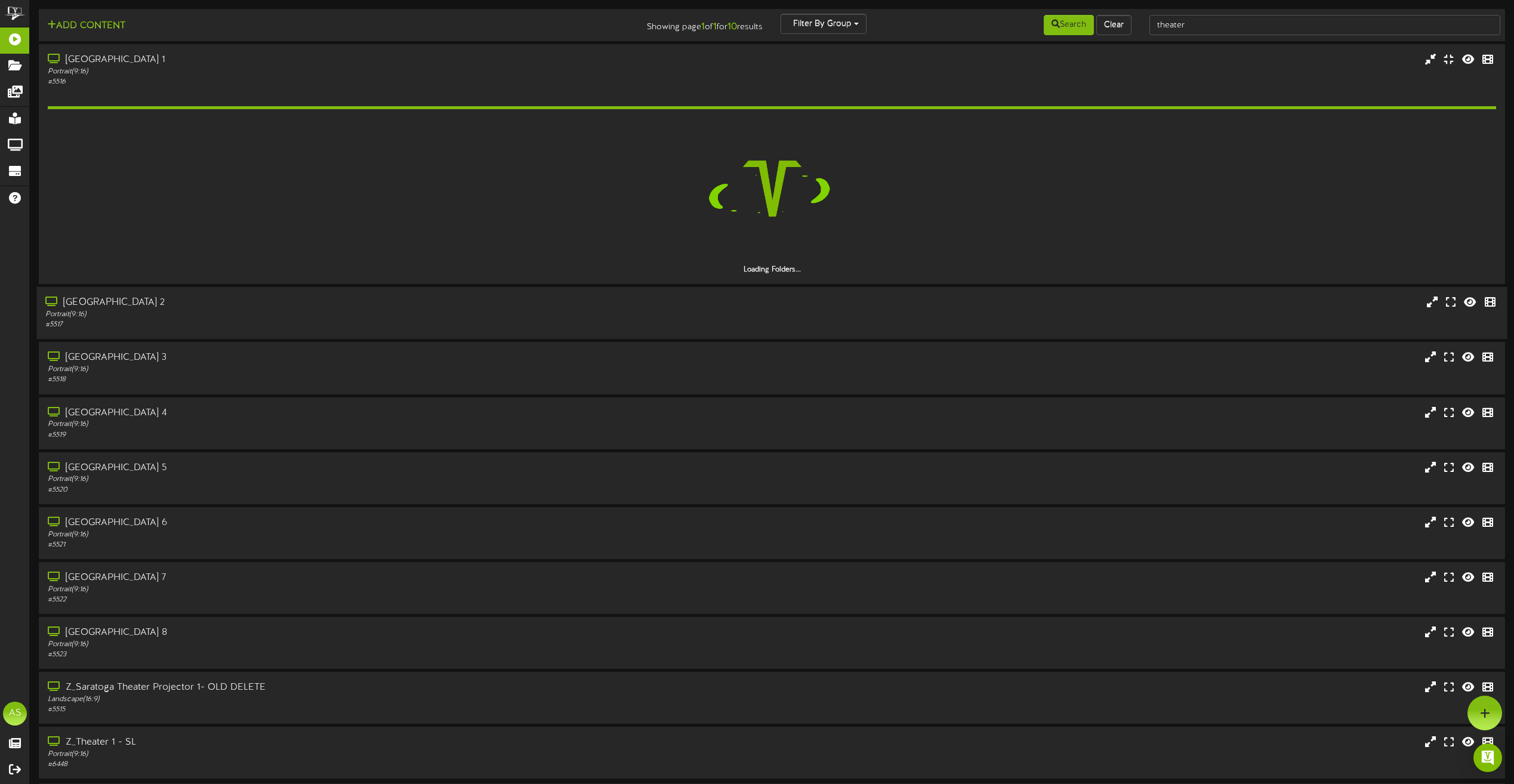
click at [297, 312] on div "Portrait ( 9:16 )" at bounding box center [343, 315] width 595 height 10
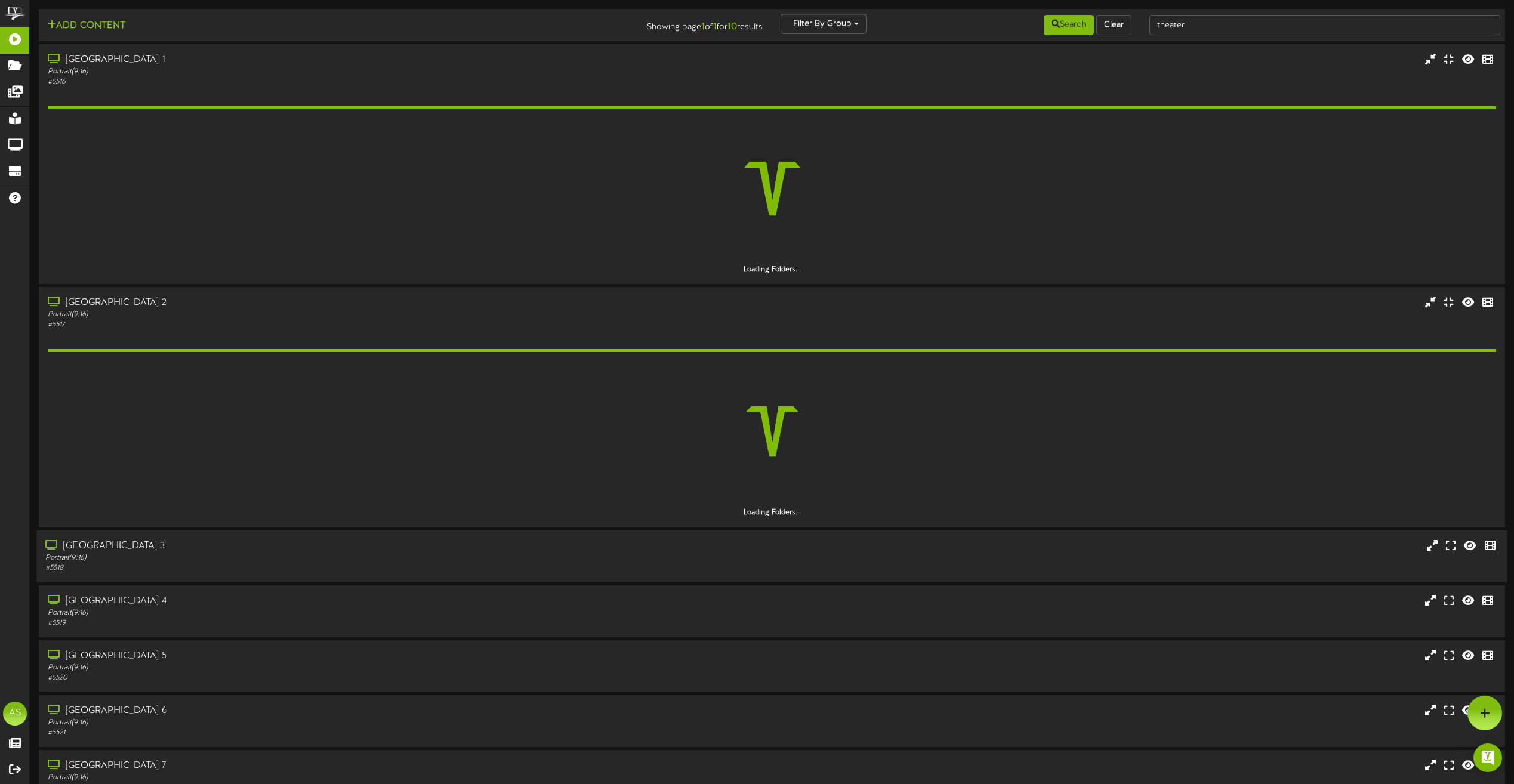
click at [298, 560] on div "Portrait ( 9:16 )" at bounding box center [343, 558] width 595 height 10
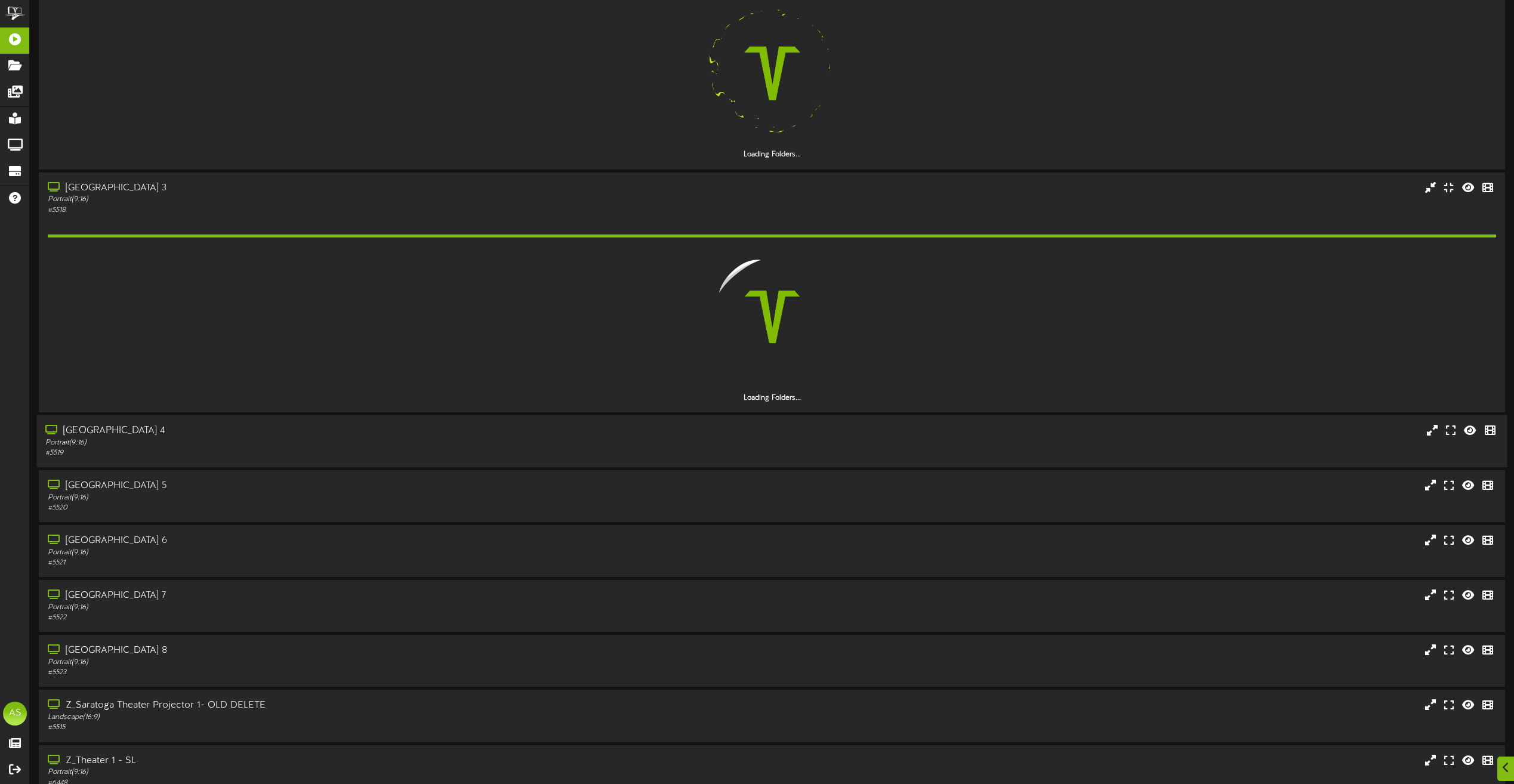
click at [278, 425] on div "[GEOGRAPHIC_DATA] 4" at bounding box center [343, 431] width 595 height 13
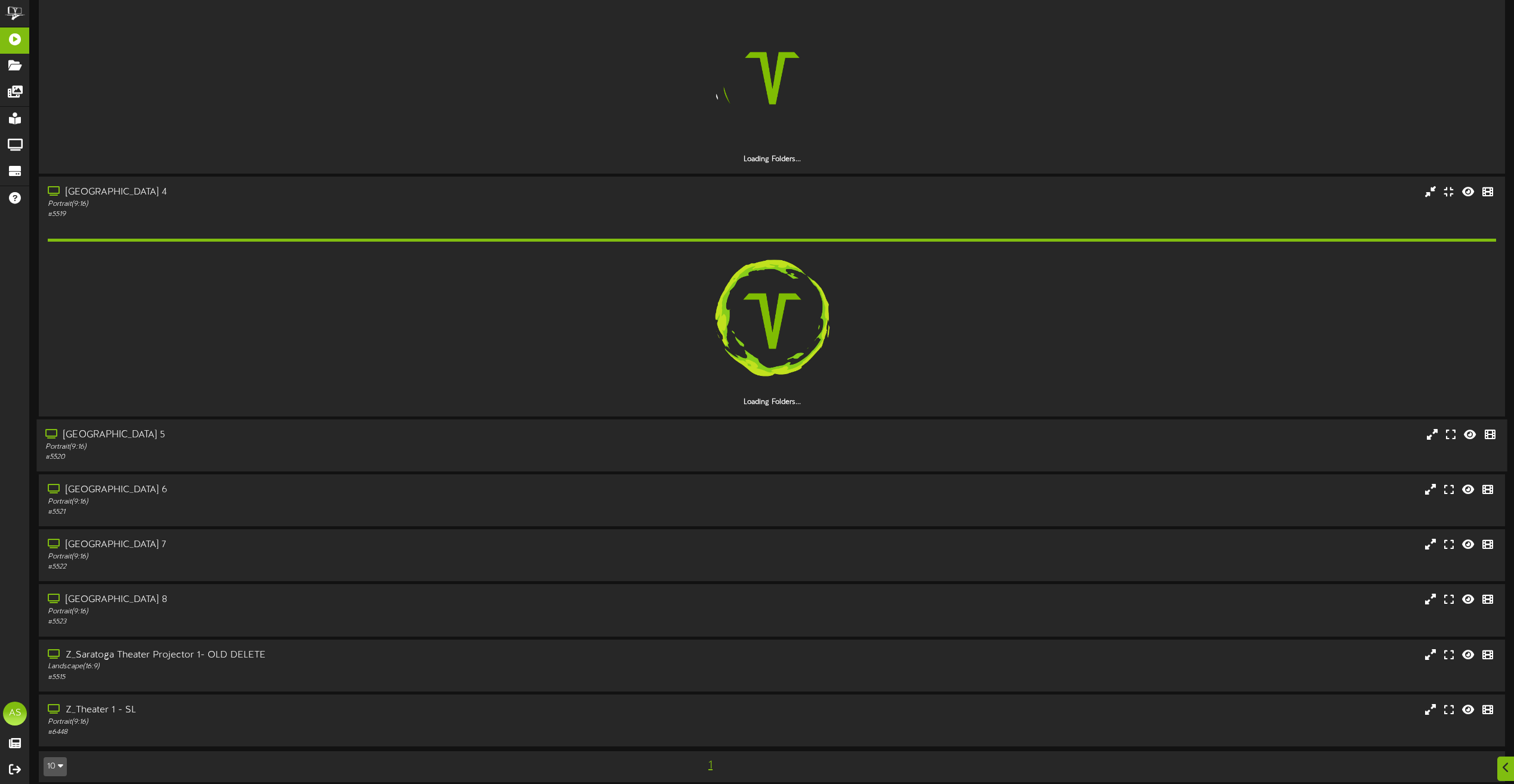
click at [312, 453] on div "# 5520" at bounding box center [343, 457] width 595 height 10
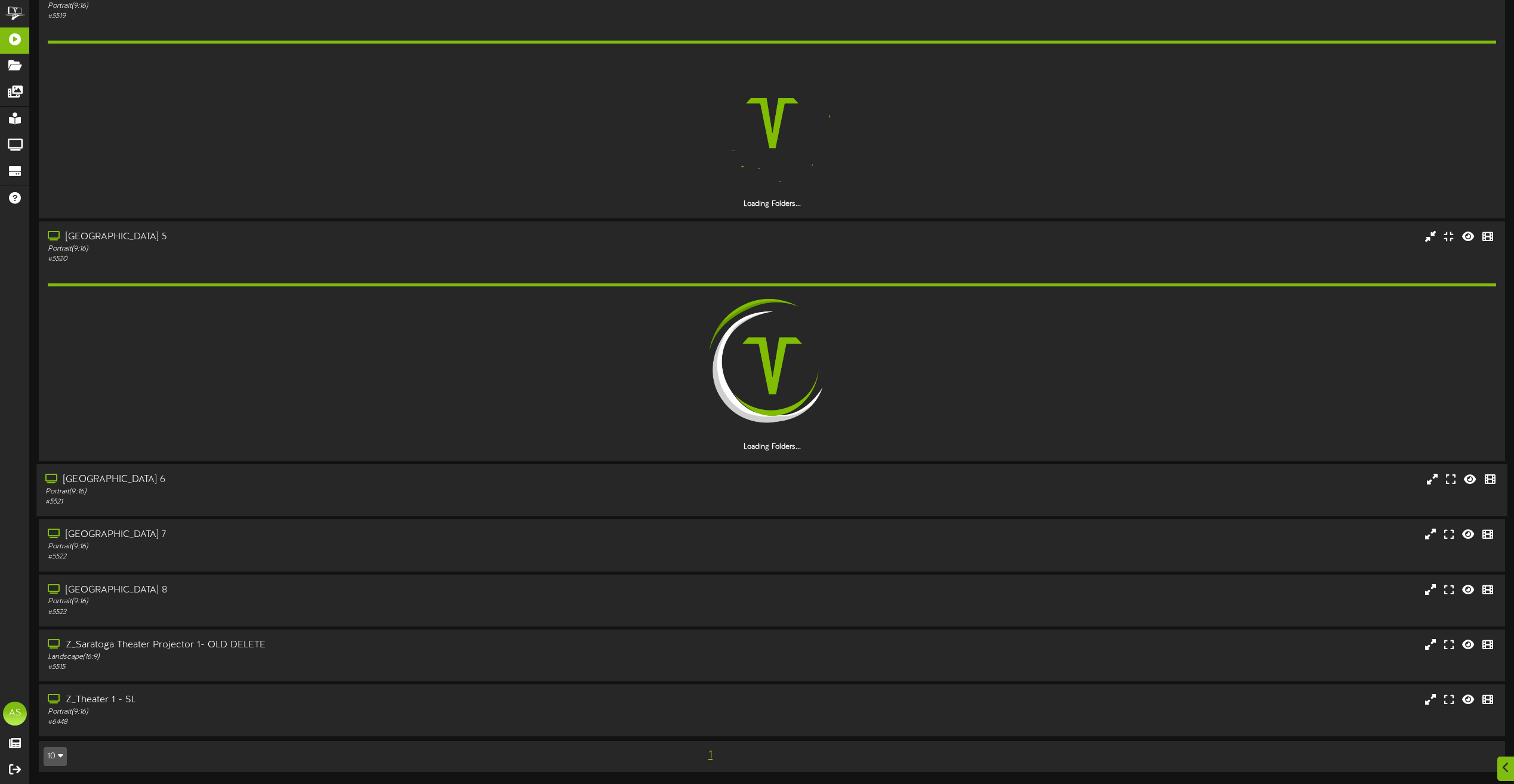
click at [314, 485] on div "[GEOGRAPHIC_DATA] 6" at bounding box center [343, 480] width 595 height 13
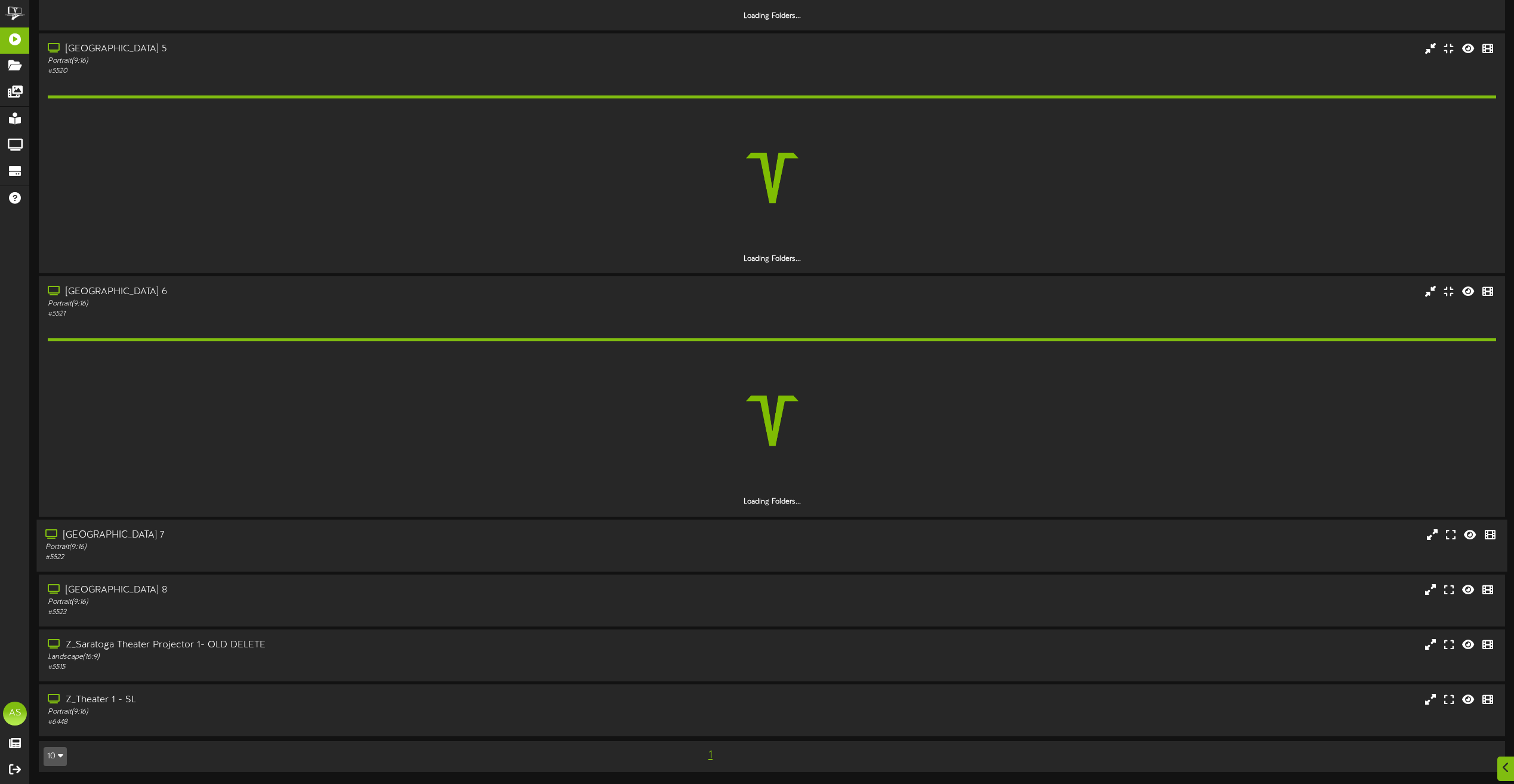
click at [336, 532] on div "[GEOGRAPHIC_DATA] 7" at bounding box center [343, 534] width 595 height 13
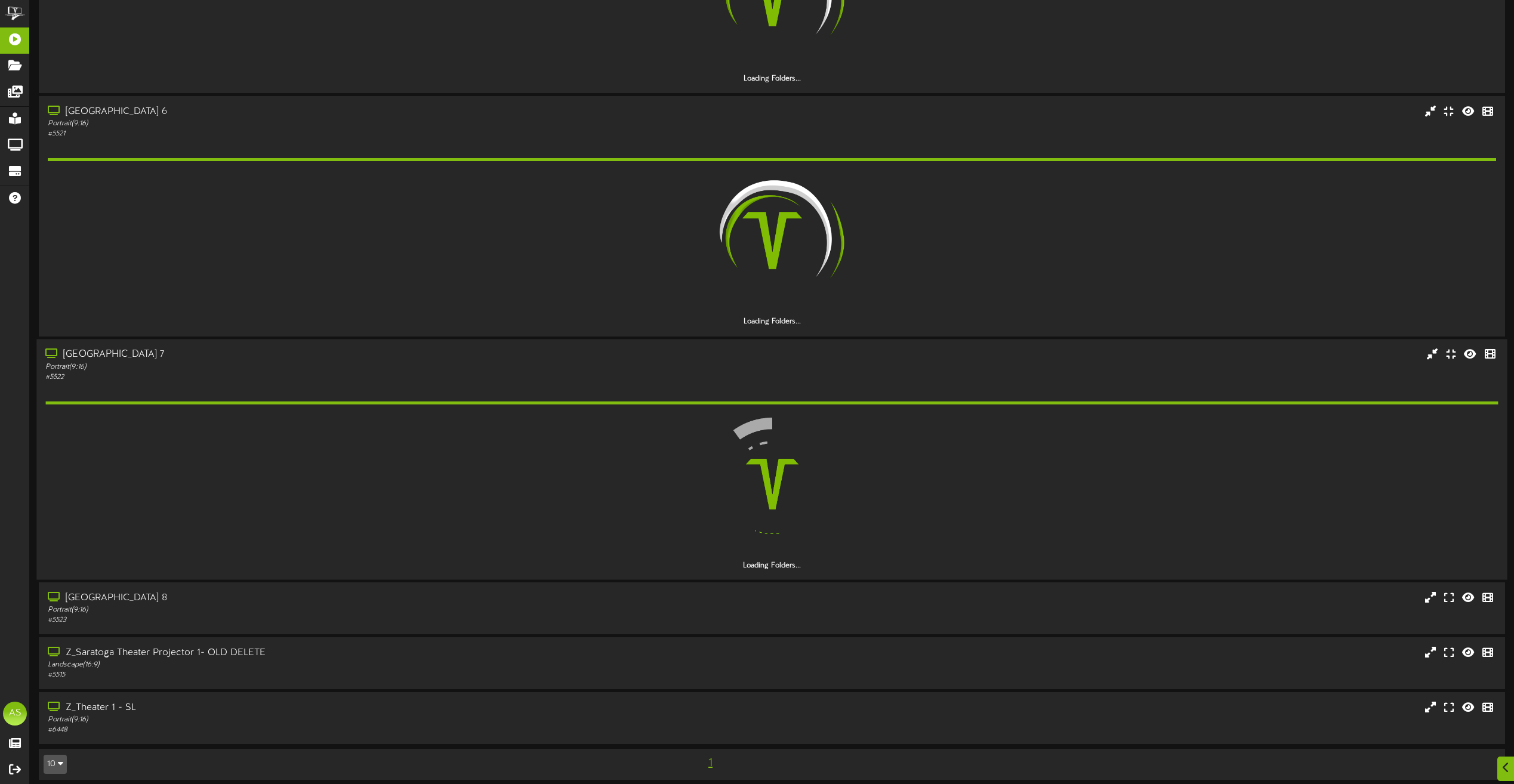
scroll to position [1041, 0]
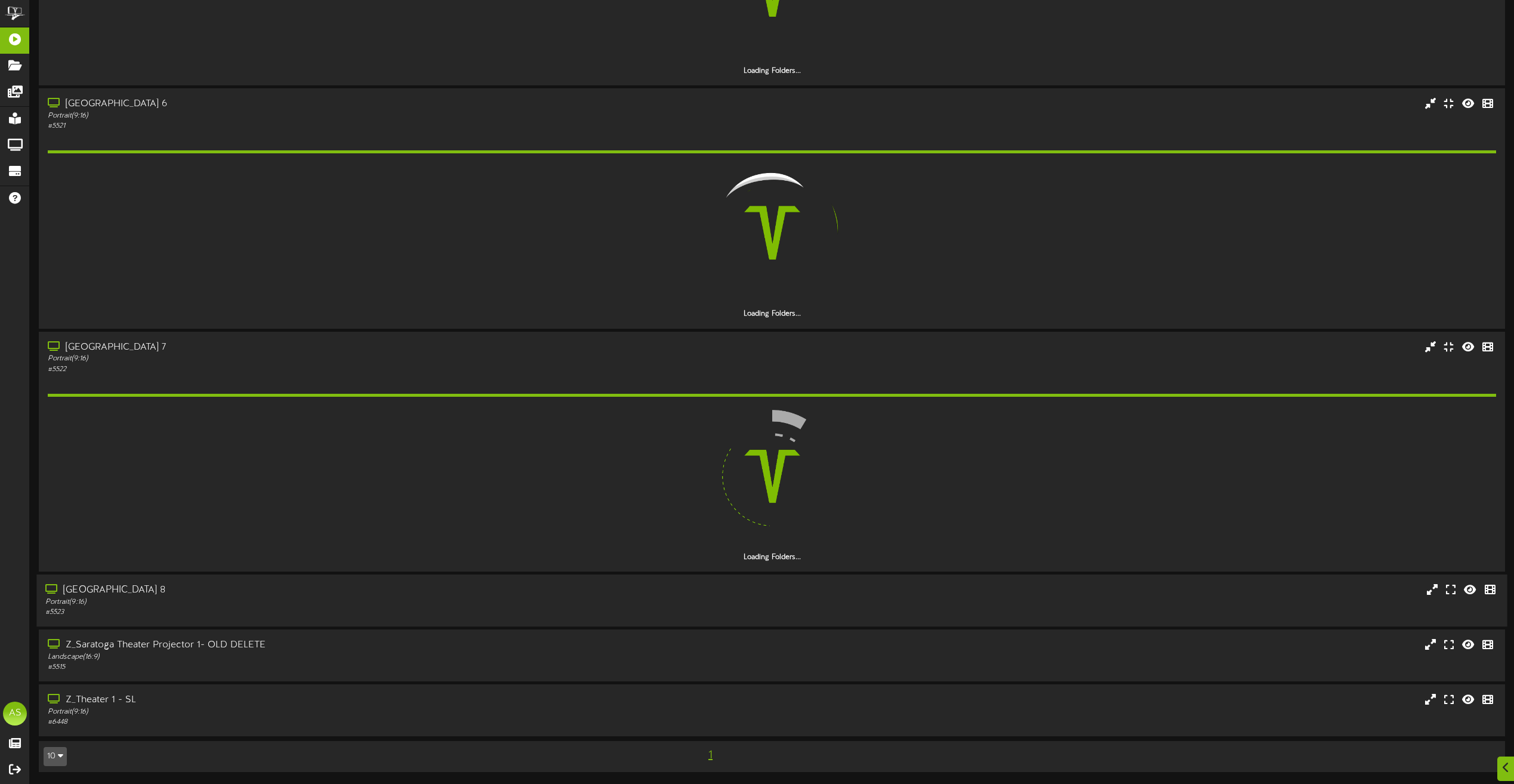
click at [338, 584] on div "[GEOGRAPHIC_DATA] 8" at bounding box center [343, 590] width 595 height 13
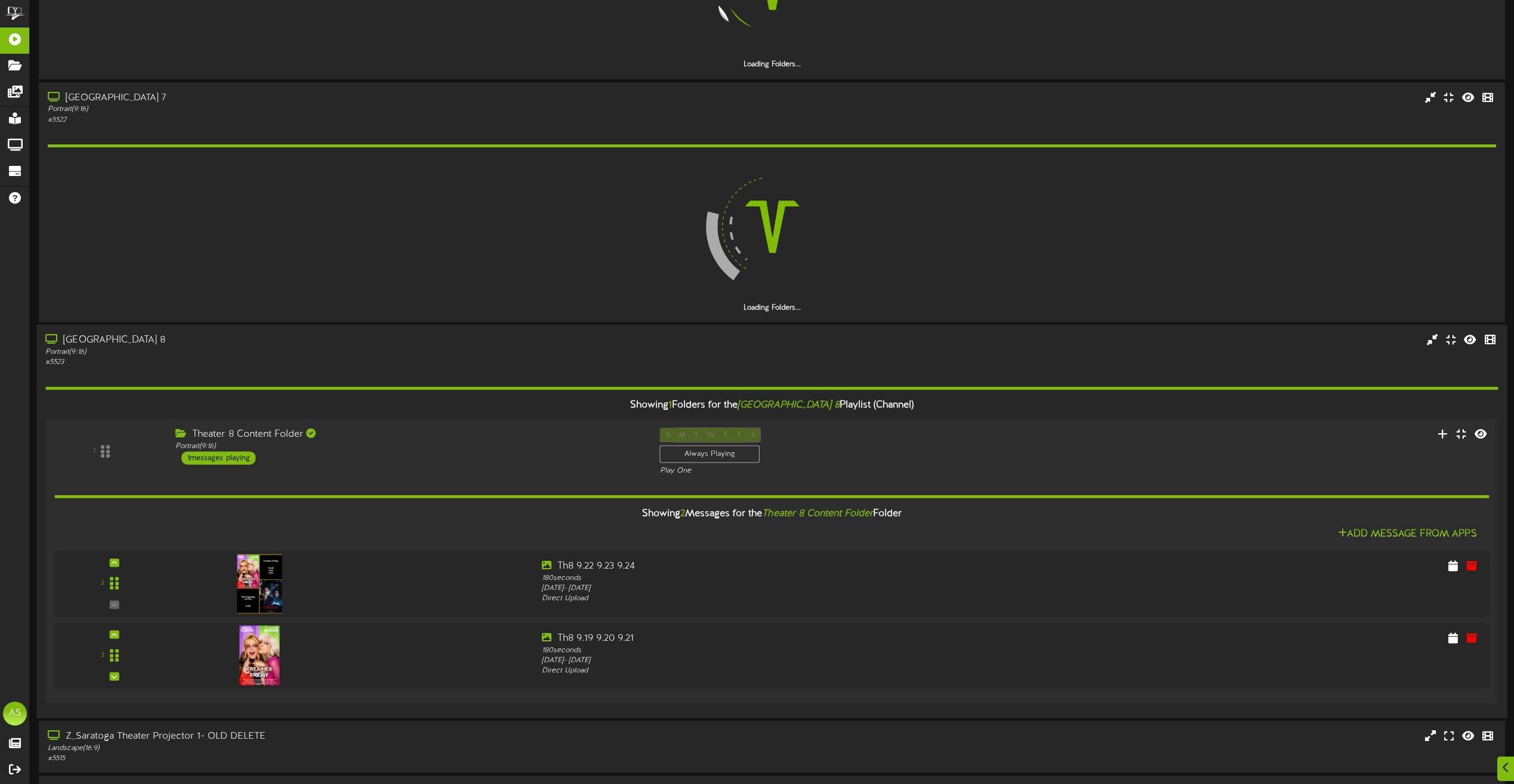
scroll to position [1316, 0]
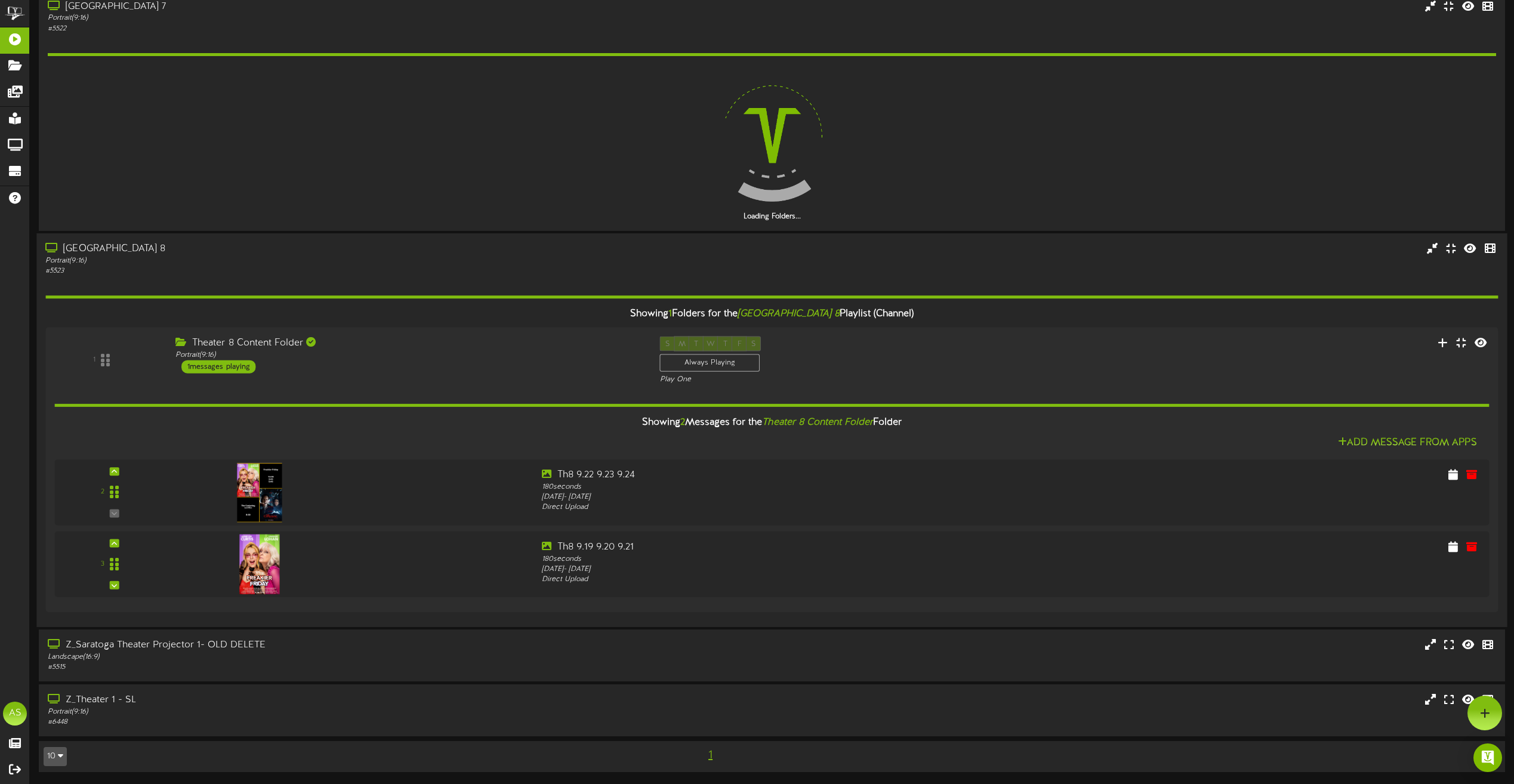
click at [447, 265] on div "Portrait ( 9:16 )" at bounding box center [343, 261] width 595 height 10
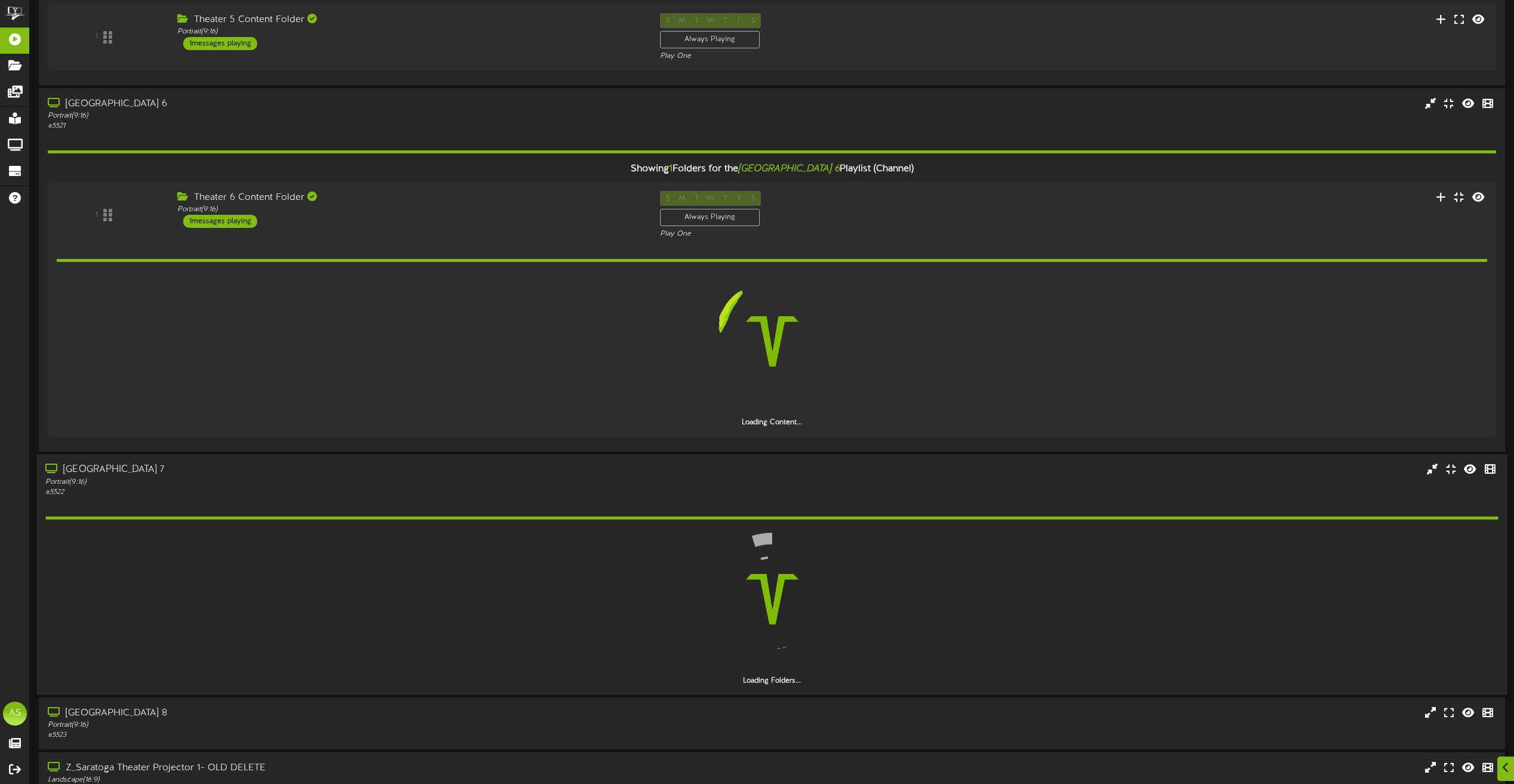
scroll to position [882, 0]
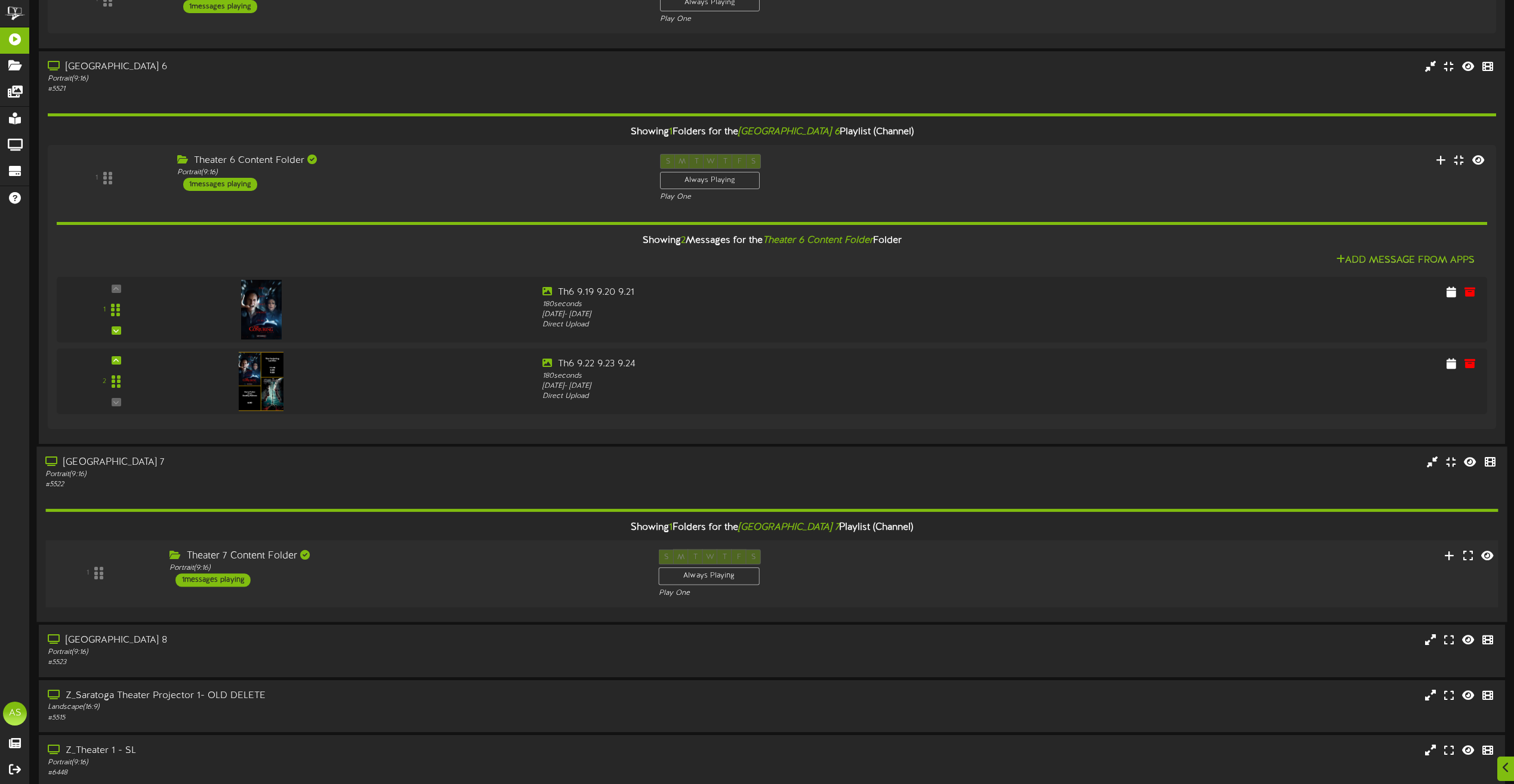
click at [512, 541] on div "1 Theater 7 Content Folder ( )" at bounding box center [772, 574] width 1468 height 67
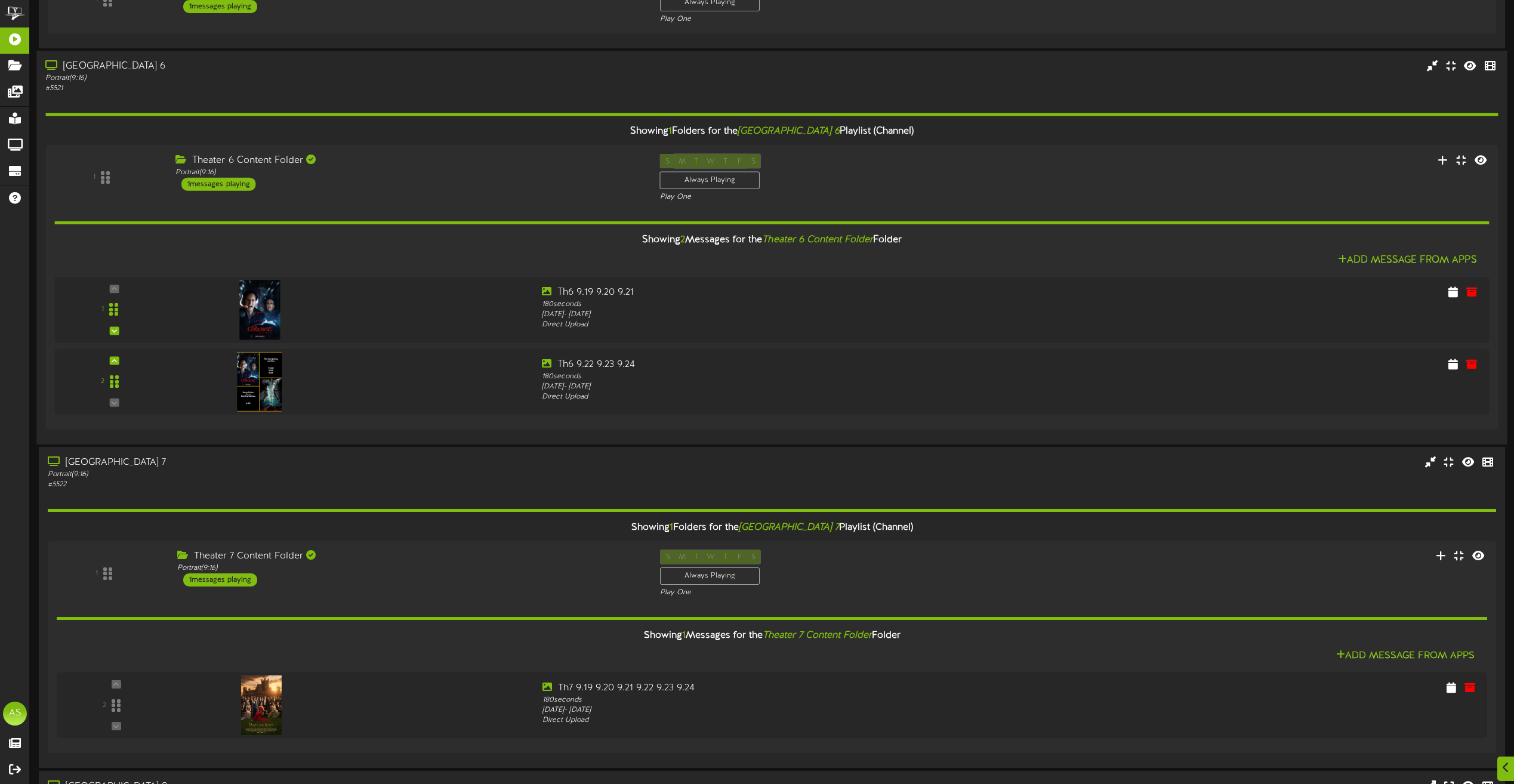
click at [406, 88] on div "# 5521" at bounding box center [343, 88] width 595 height 10
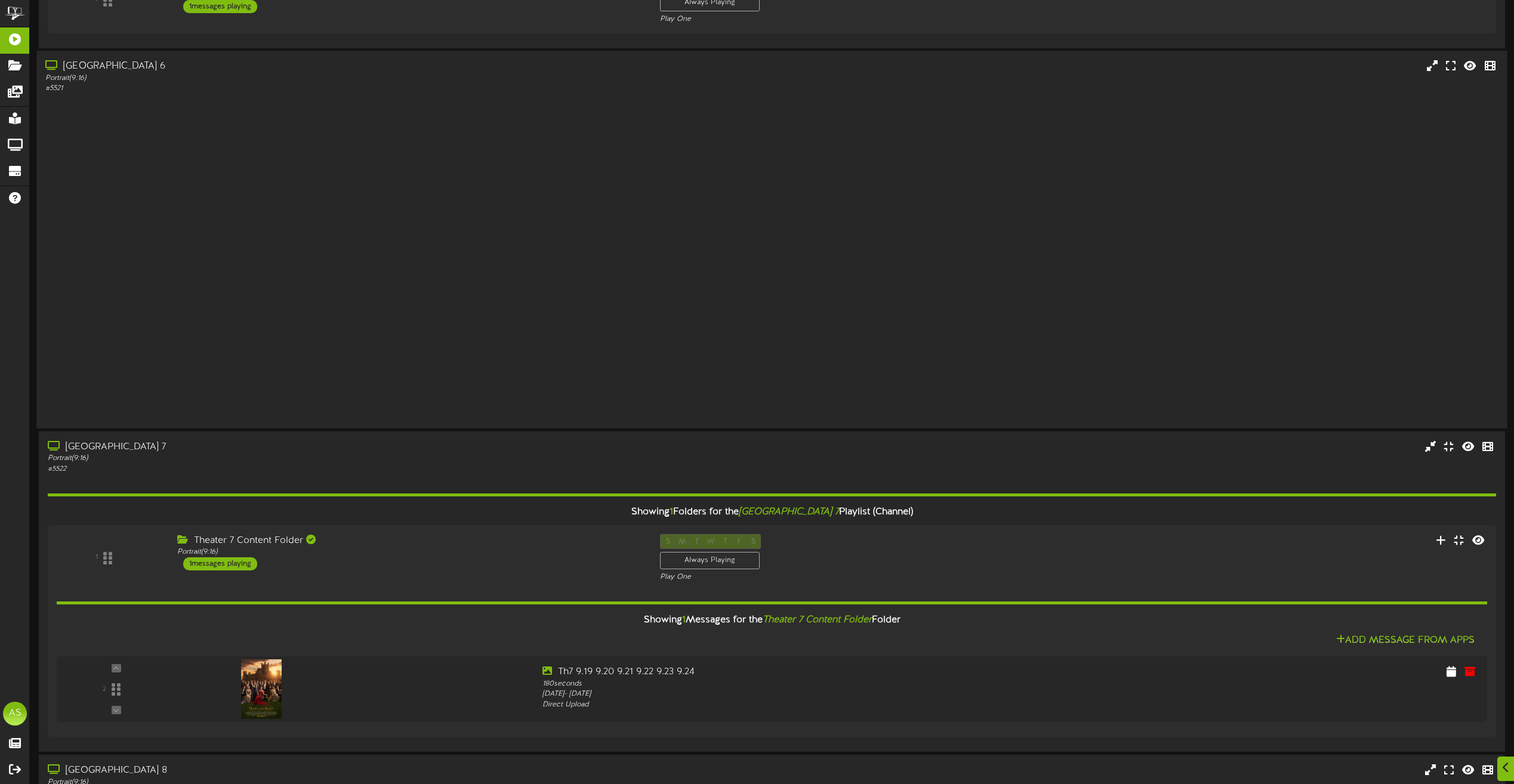
scroll to position [739, 0]
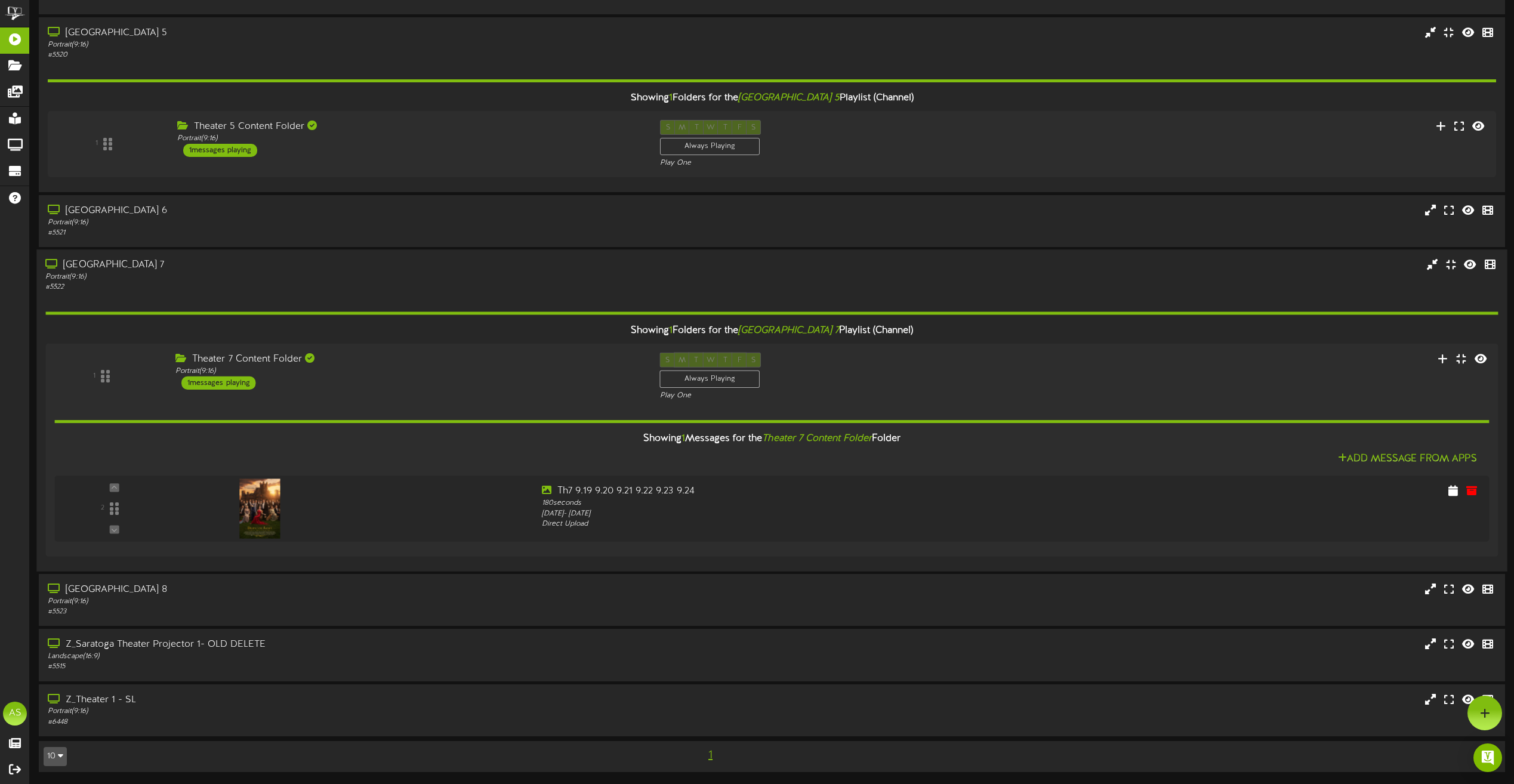
click at [463, 283] on div "# 5522" at bounding box center [343, 288] width 595 height 10
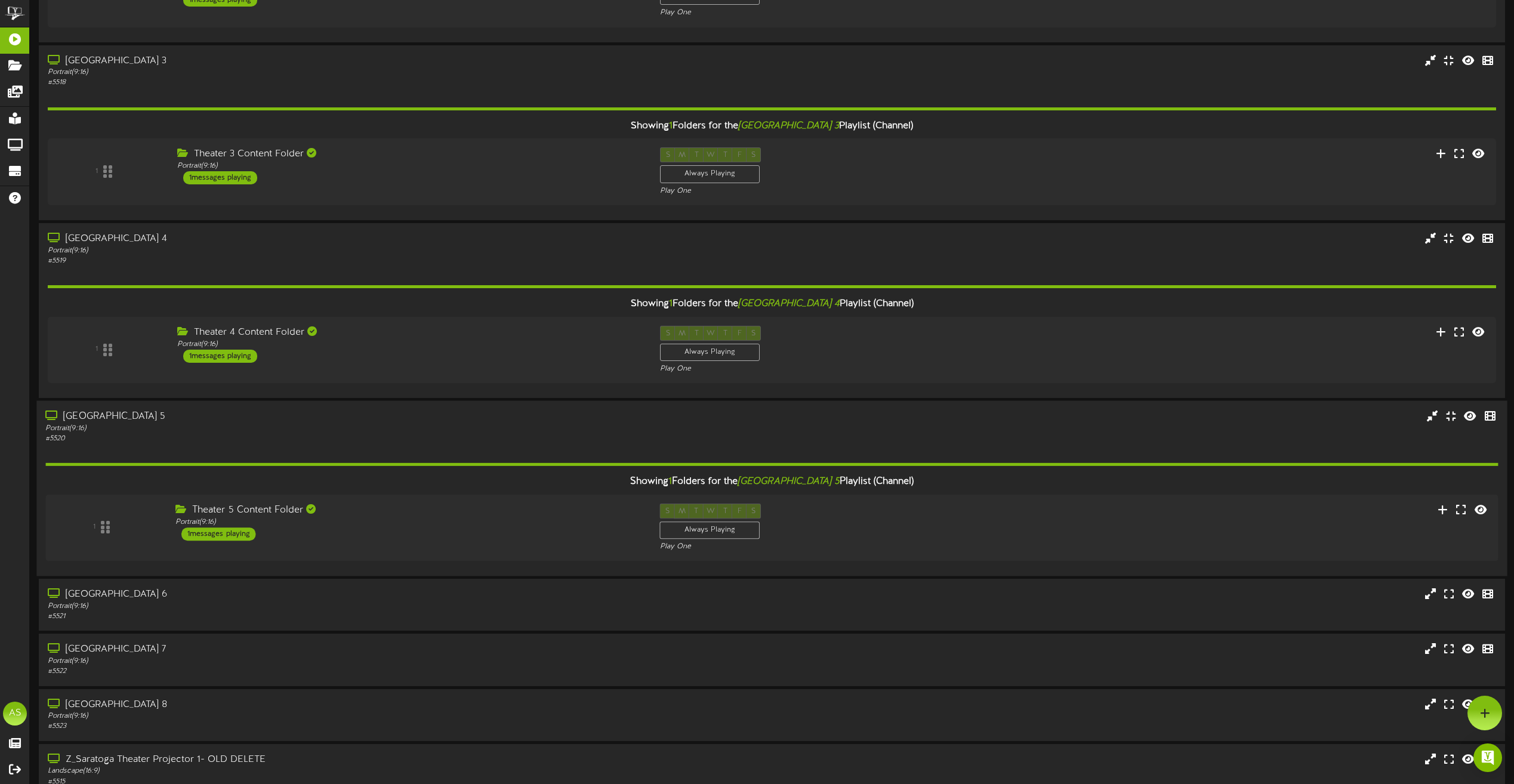
scroll to position [350, 0]
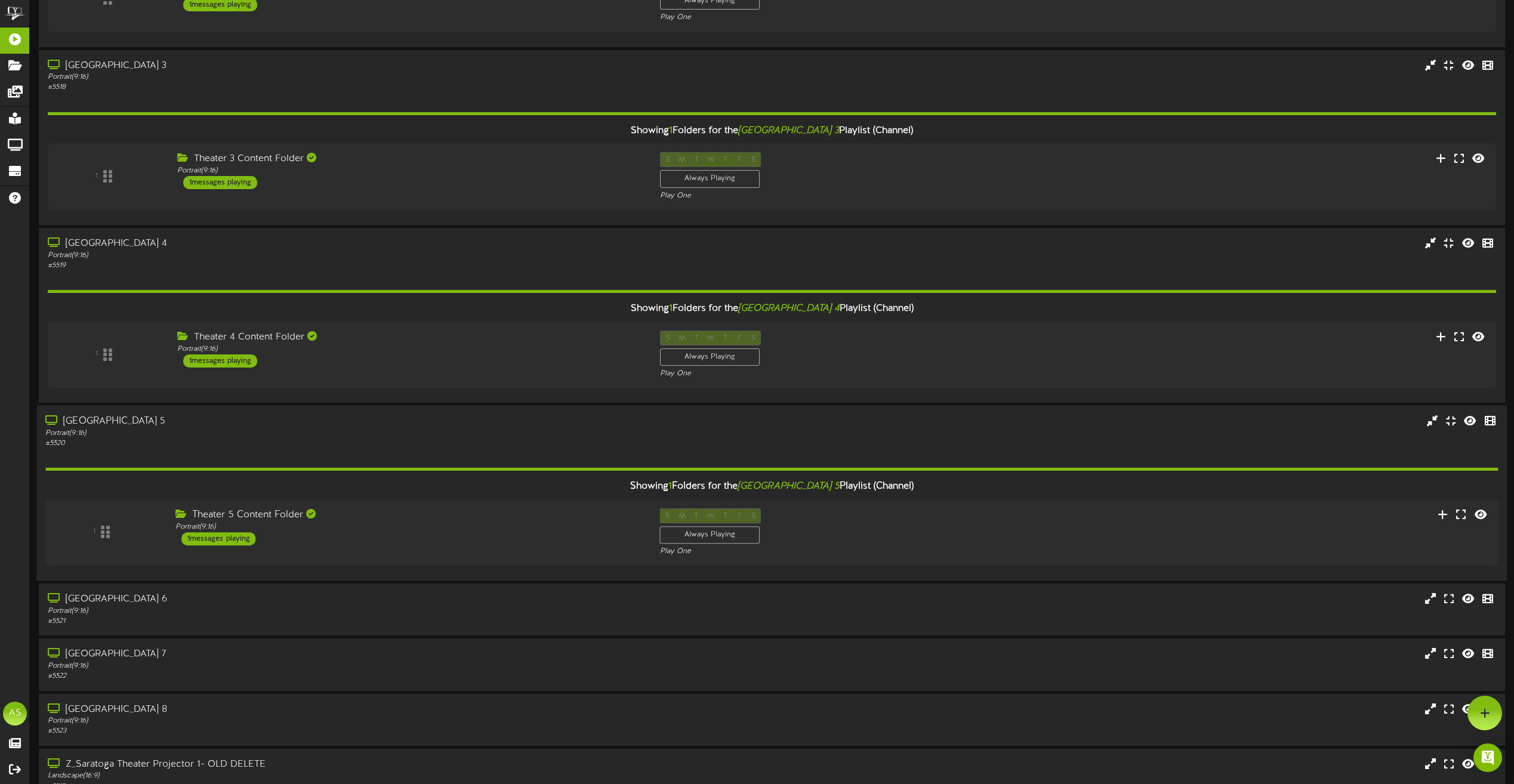
click at [229, 425] on div "[GEOGRAPHIC_DATA] 5" at bounding box center [343, 421] width 595 height 13
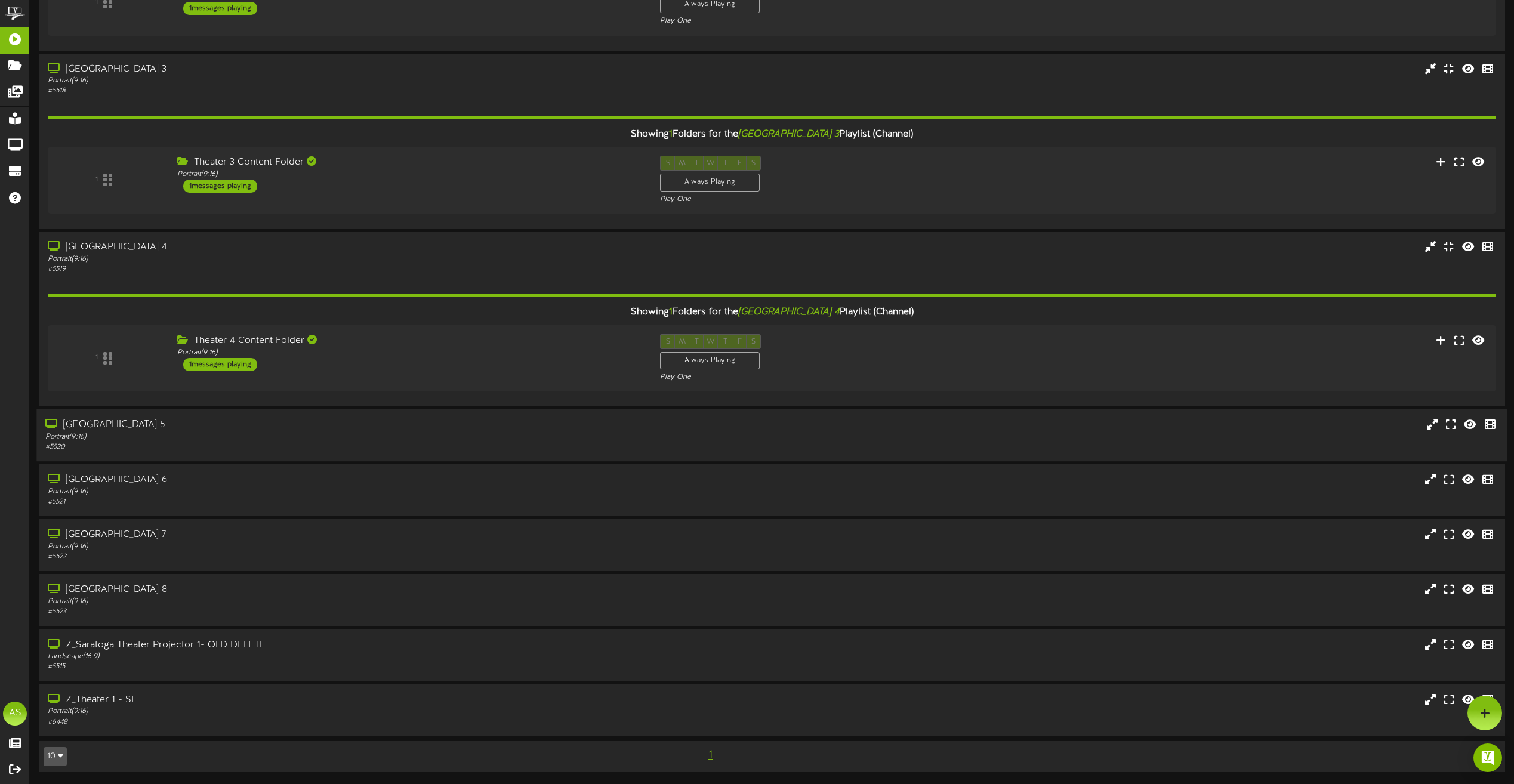
click at [230, 425] on div "[GEOGRAPHIC_DATA] 5" at bounding box center [343, 425] width 595 height 13
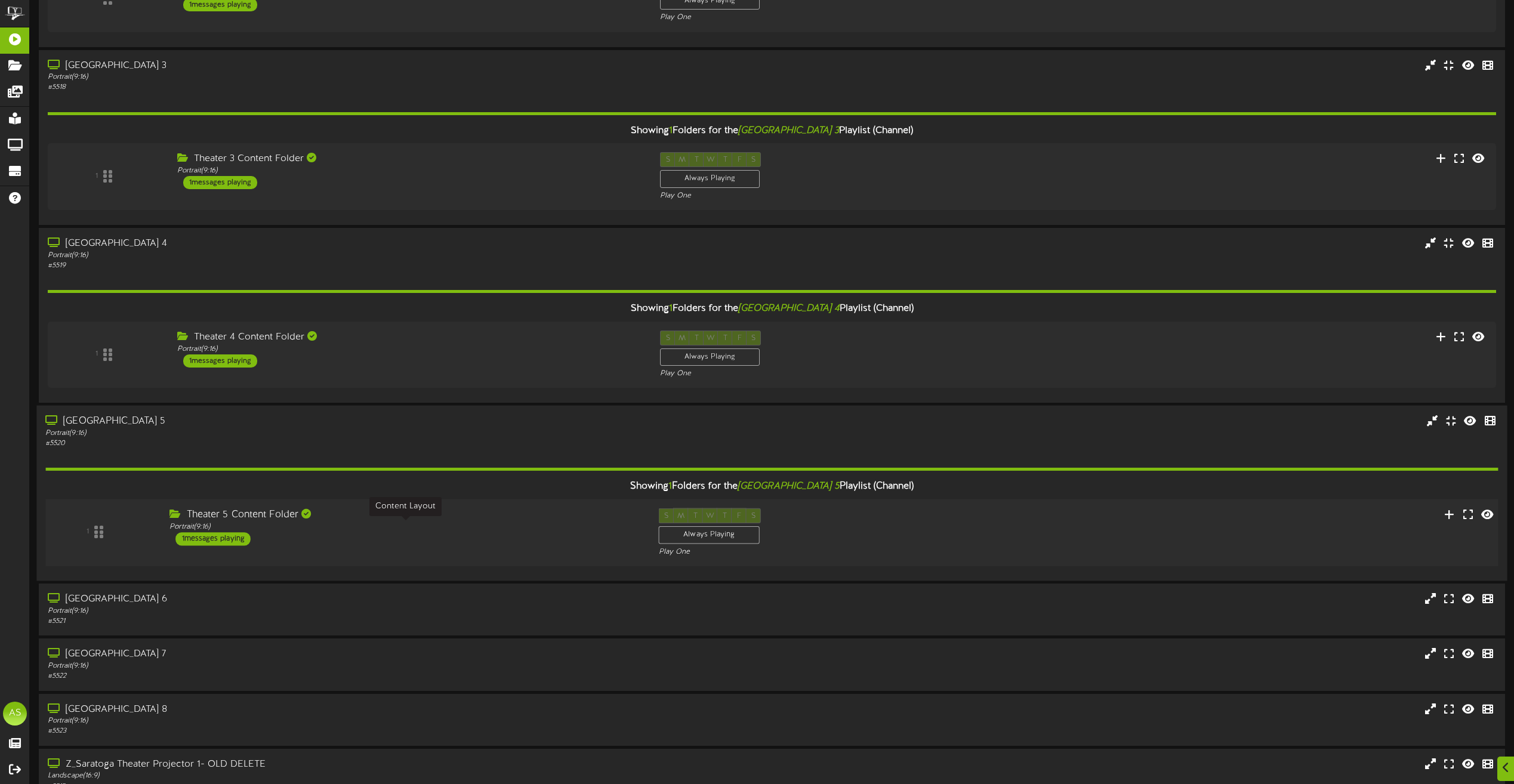
click at [464, 526] on div "Portrait ( 9:16 )" at bounding box center [404, 527] width 471 height 10
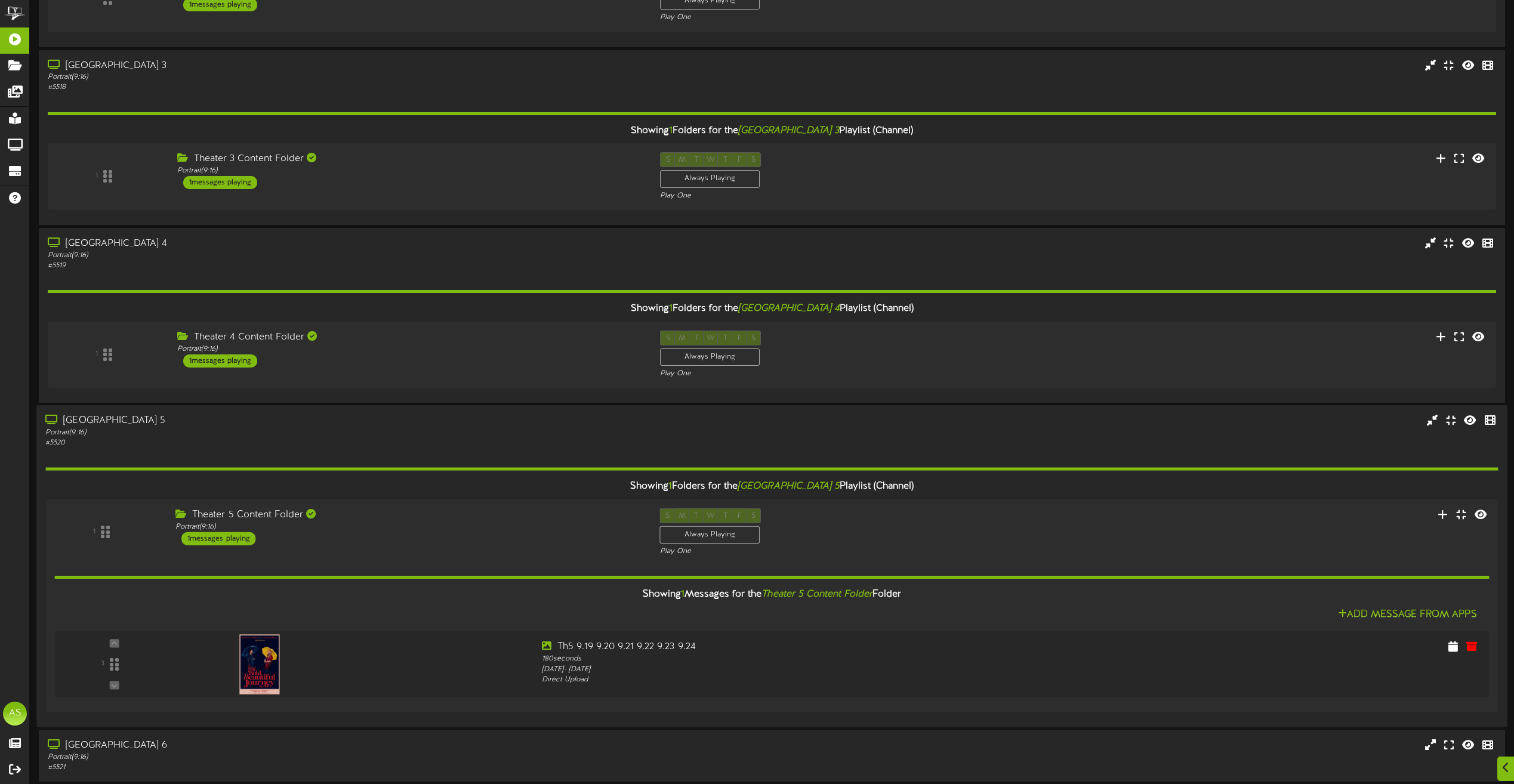
click at [429, 430] on div "Portrait ( 9:16 )" at bounding box center [343, 433] width 595 height 10
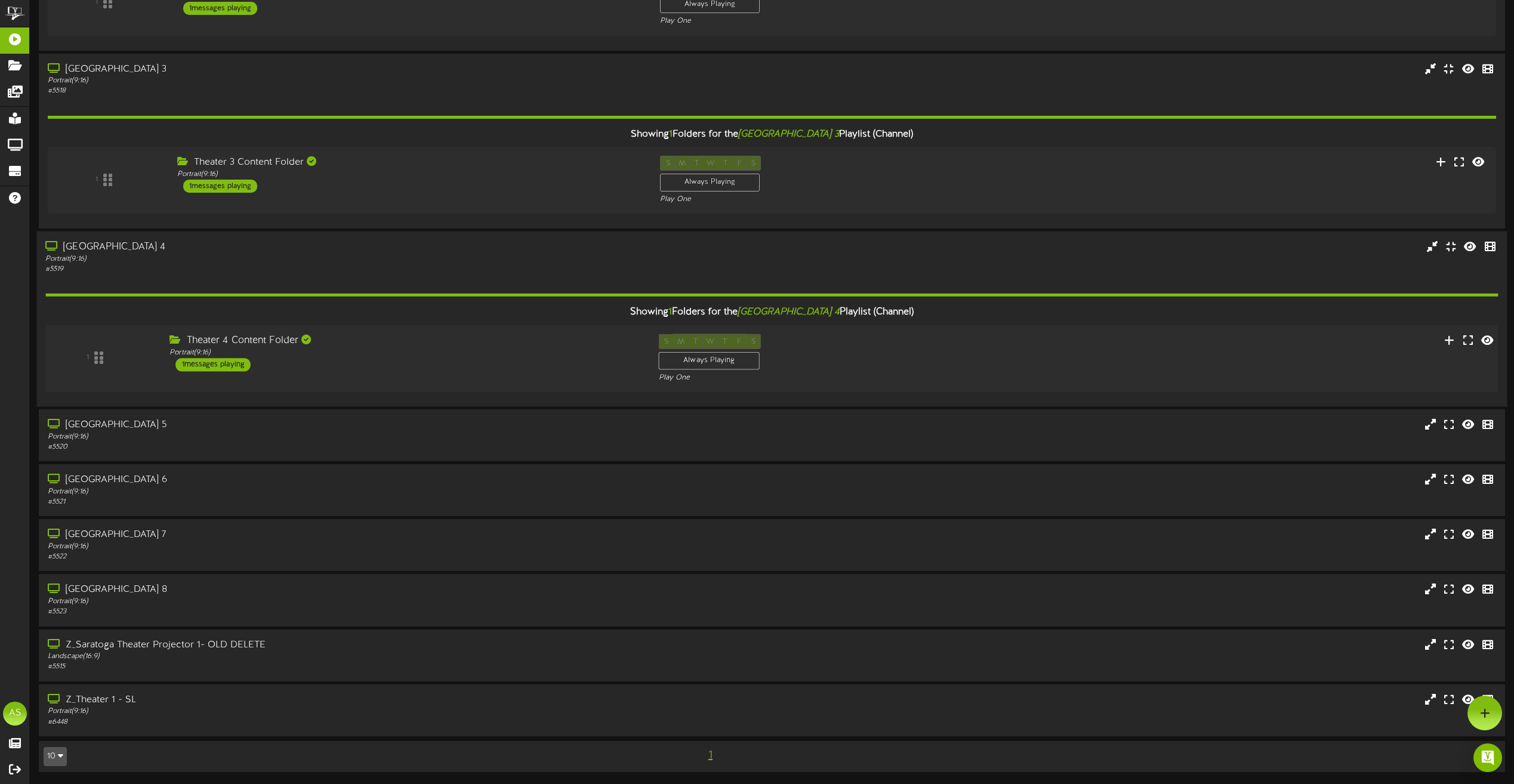
click at [430, 358] on div "Theater 4 Content Folder Portrait ( 9:16 ) 1 messages playing" at bounding box center [405, 352] width 489 height 38
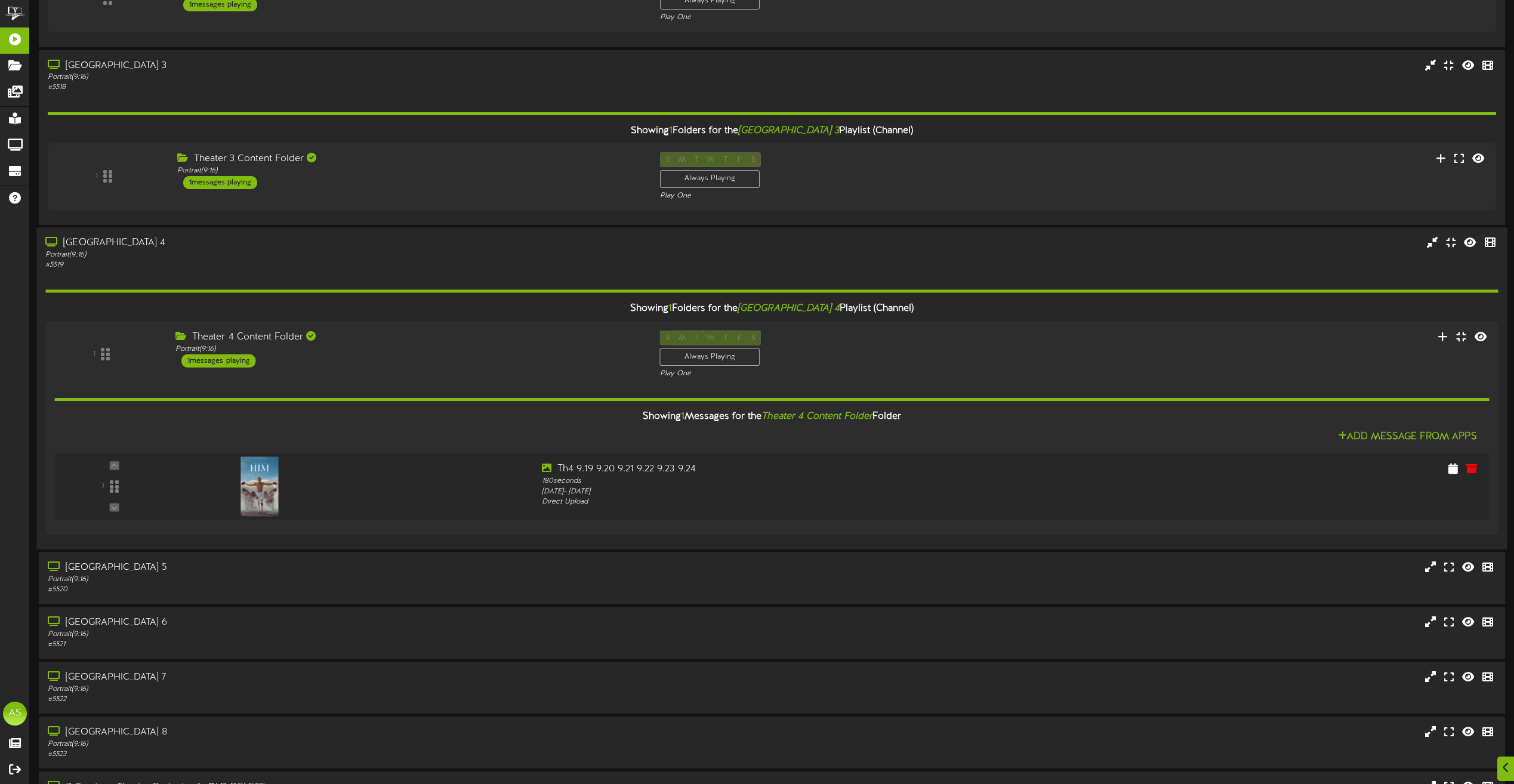
click at [464, 266] on div "# 5519" at bounding box center [343, 265] width 595 height 10
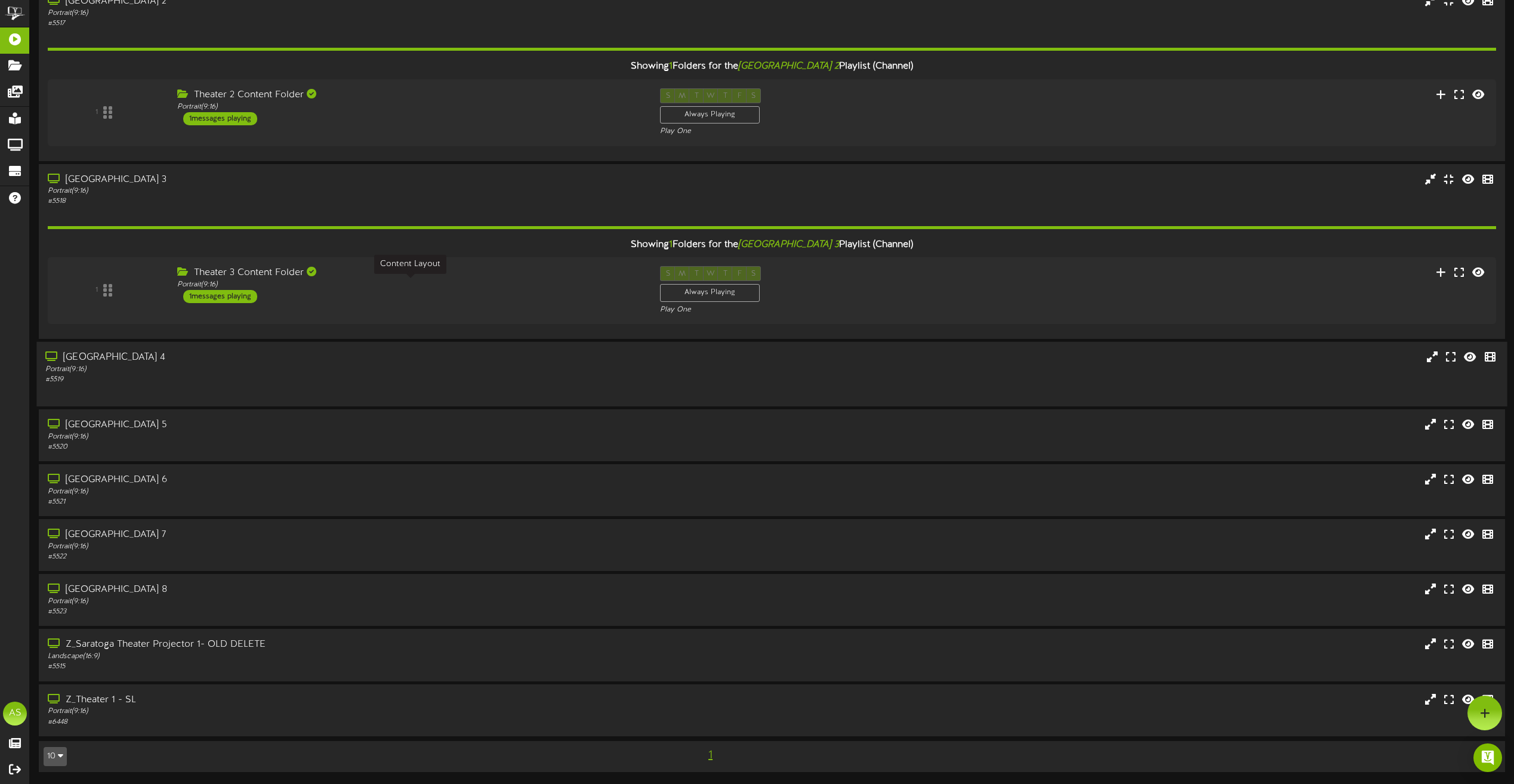
scroll to position [224, 0]
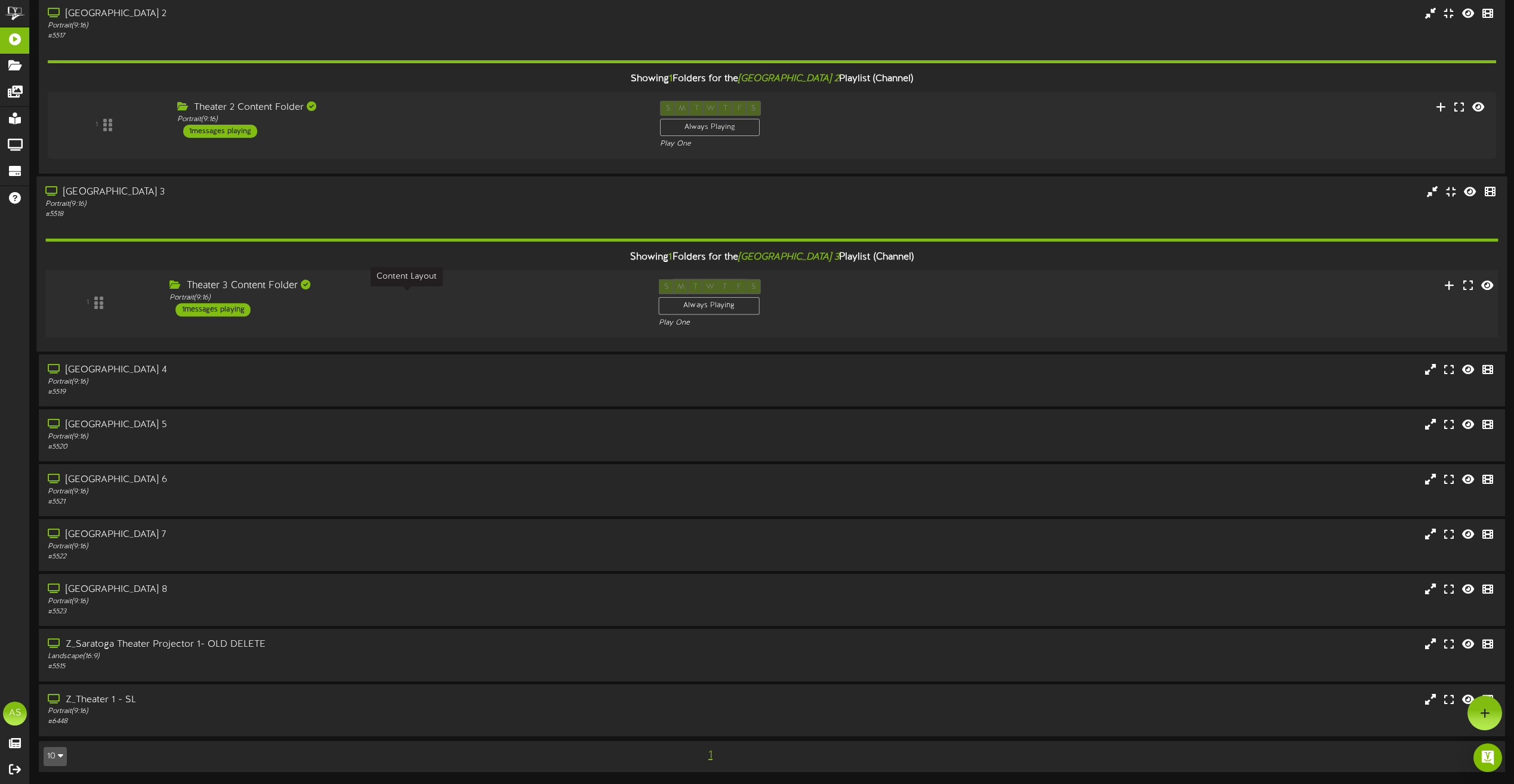
click at [467, 302] on div "Portrait ( 9:16 )" at bounding box center [404, 297] width 471 height 10
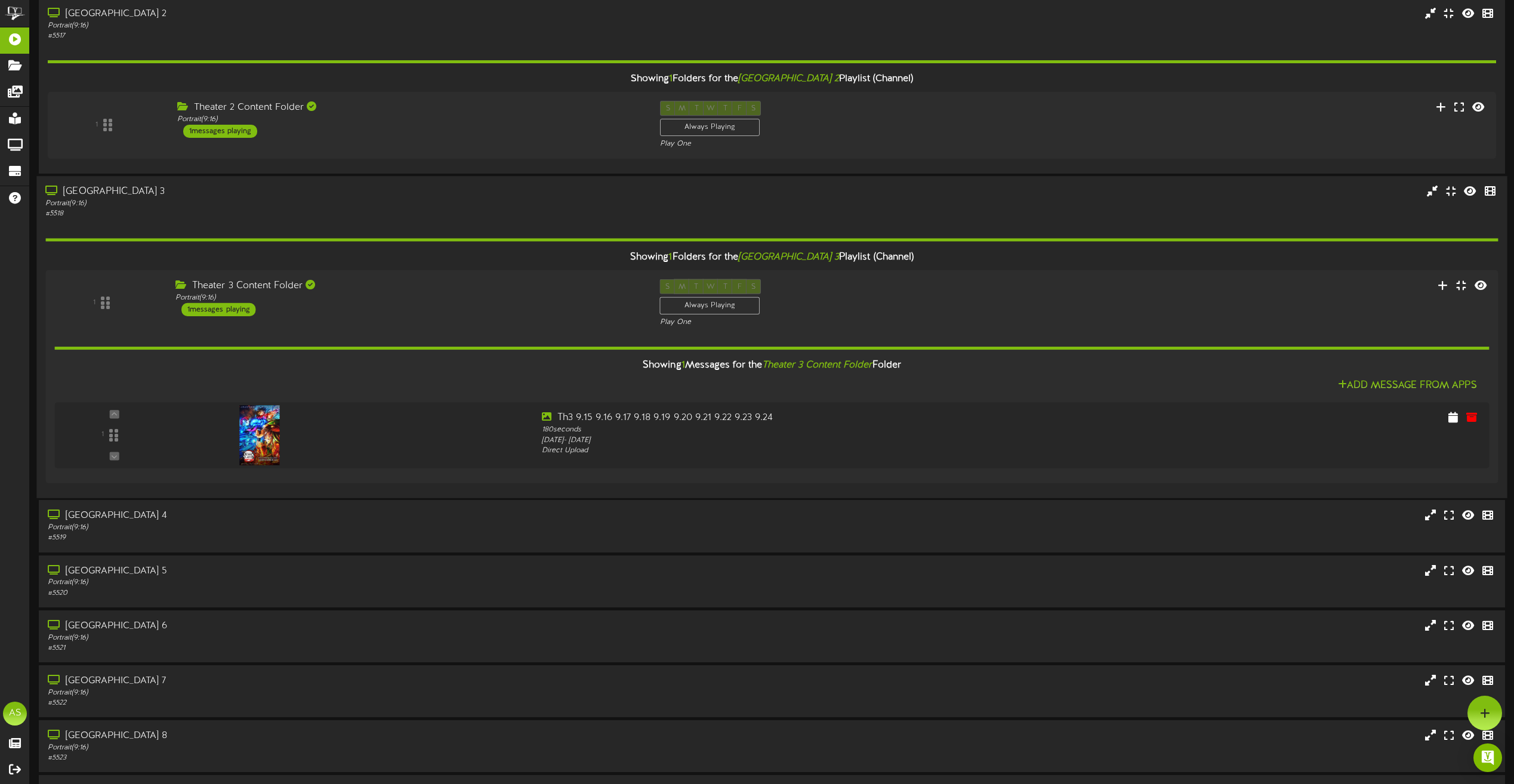
click at [479, 199] on div "Portrait ( 9:16 )" at bounding box center [343, 204] width 595 height 10
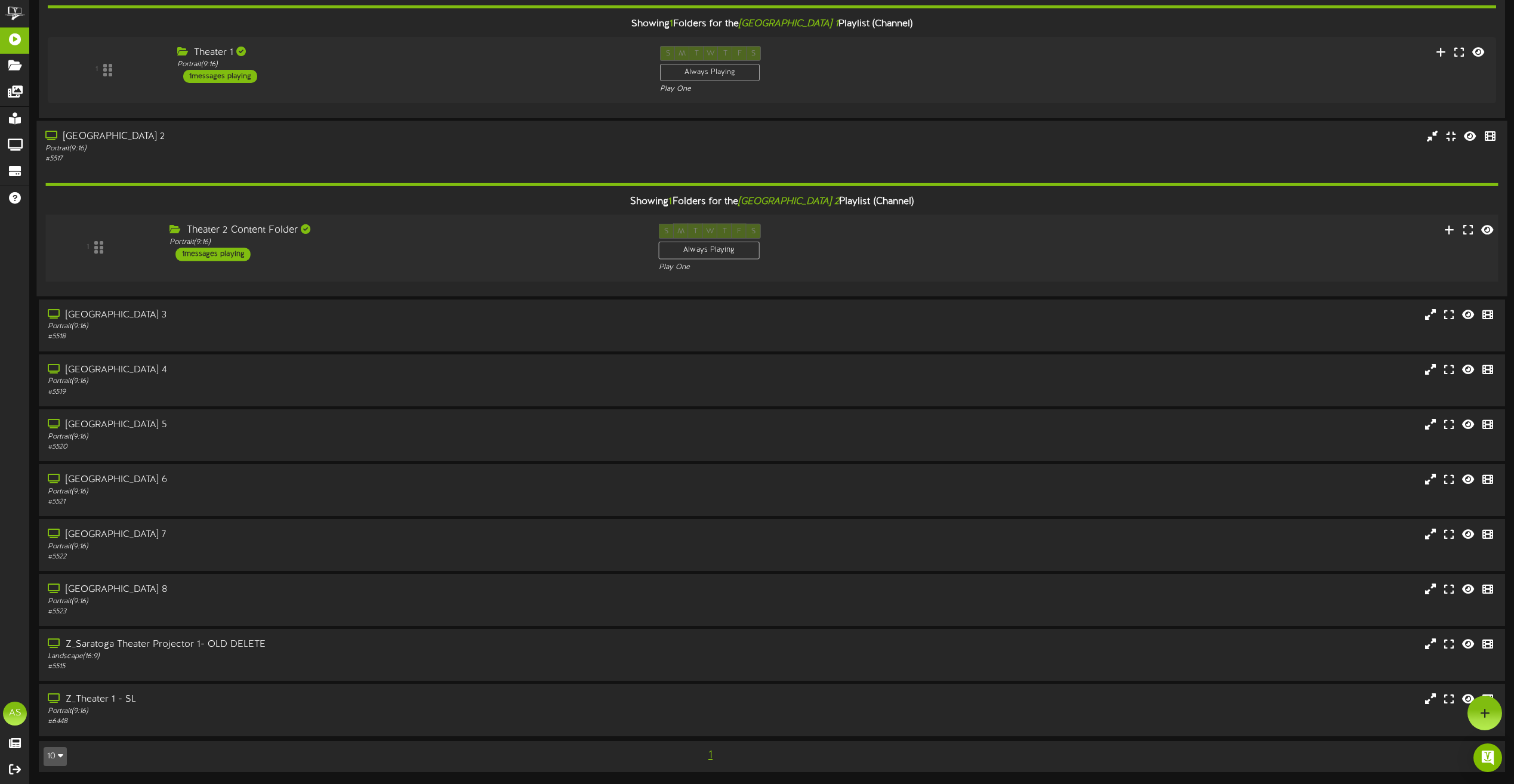
click at [497, 234] on div "Theater 2 Content Folder" at bounding box center [404, 230] width 471 height 13
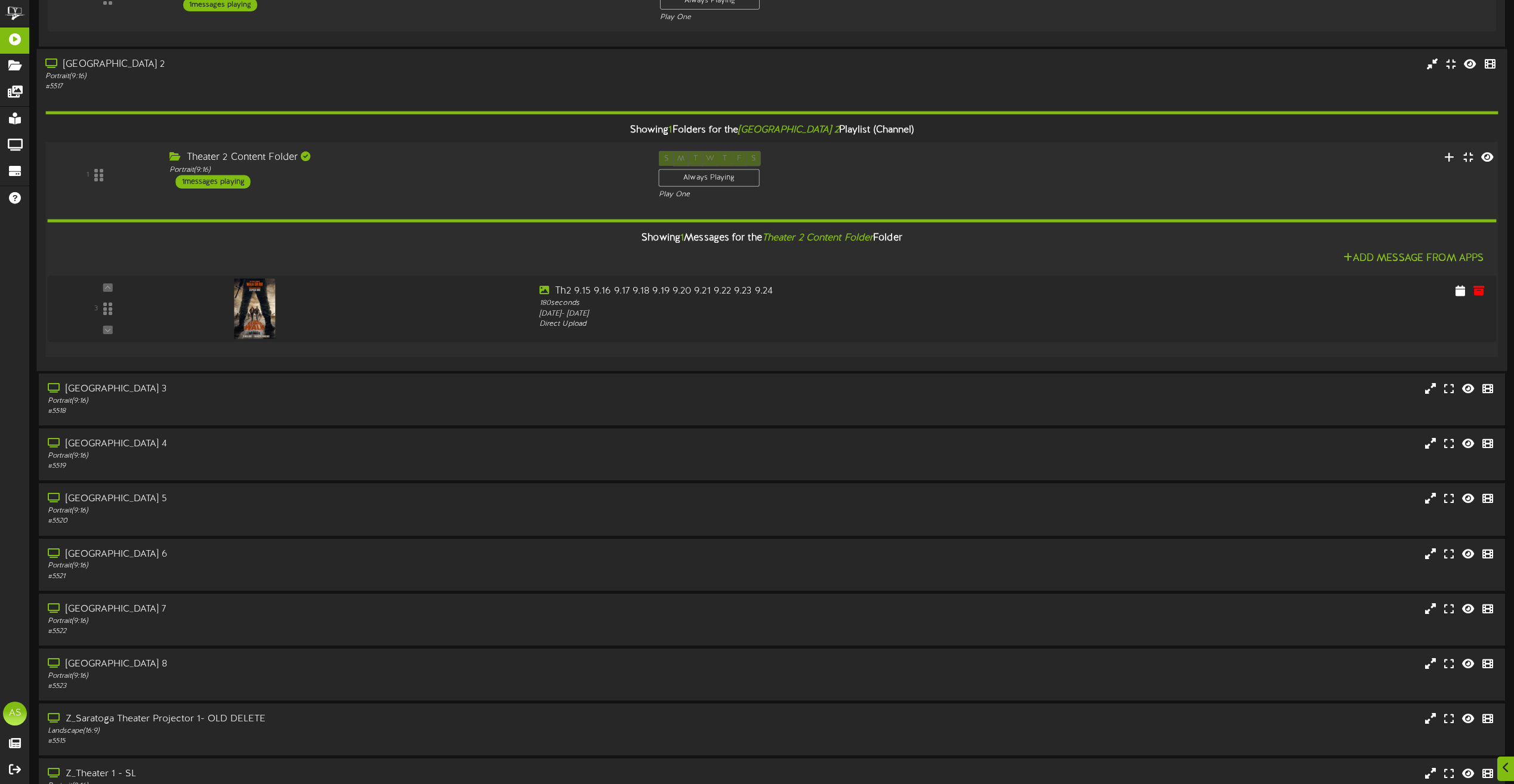
click at [499, 182] on div "Theater 2 Content Folder Portrait ( 9:16 ) 1 messages playing" at bounding box center [405, 169] width 489 height 38
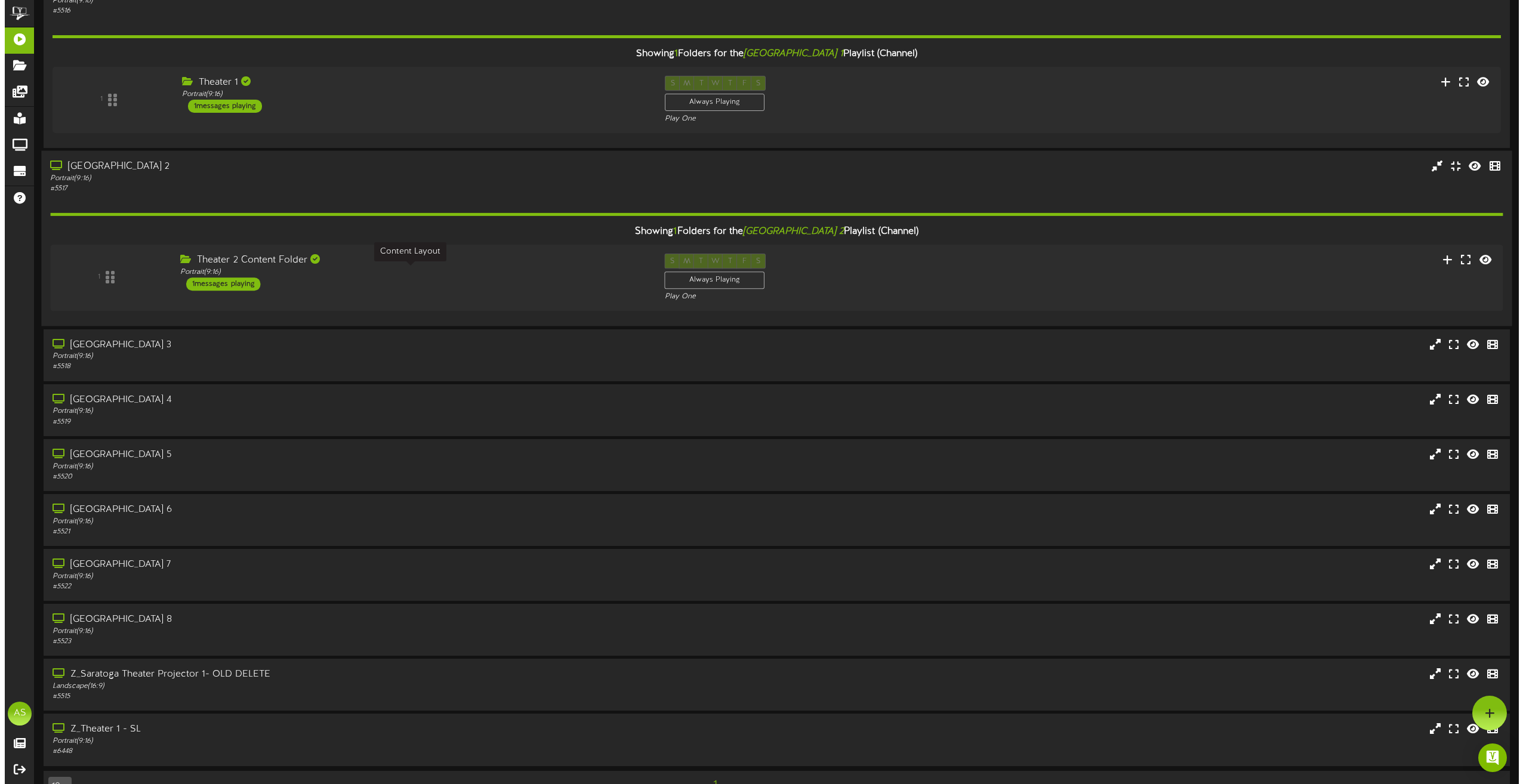
scroll to position [0, 0]
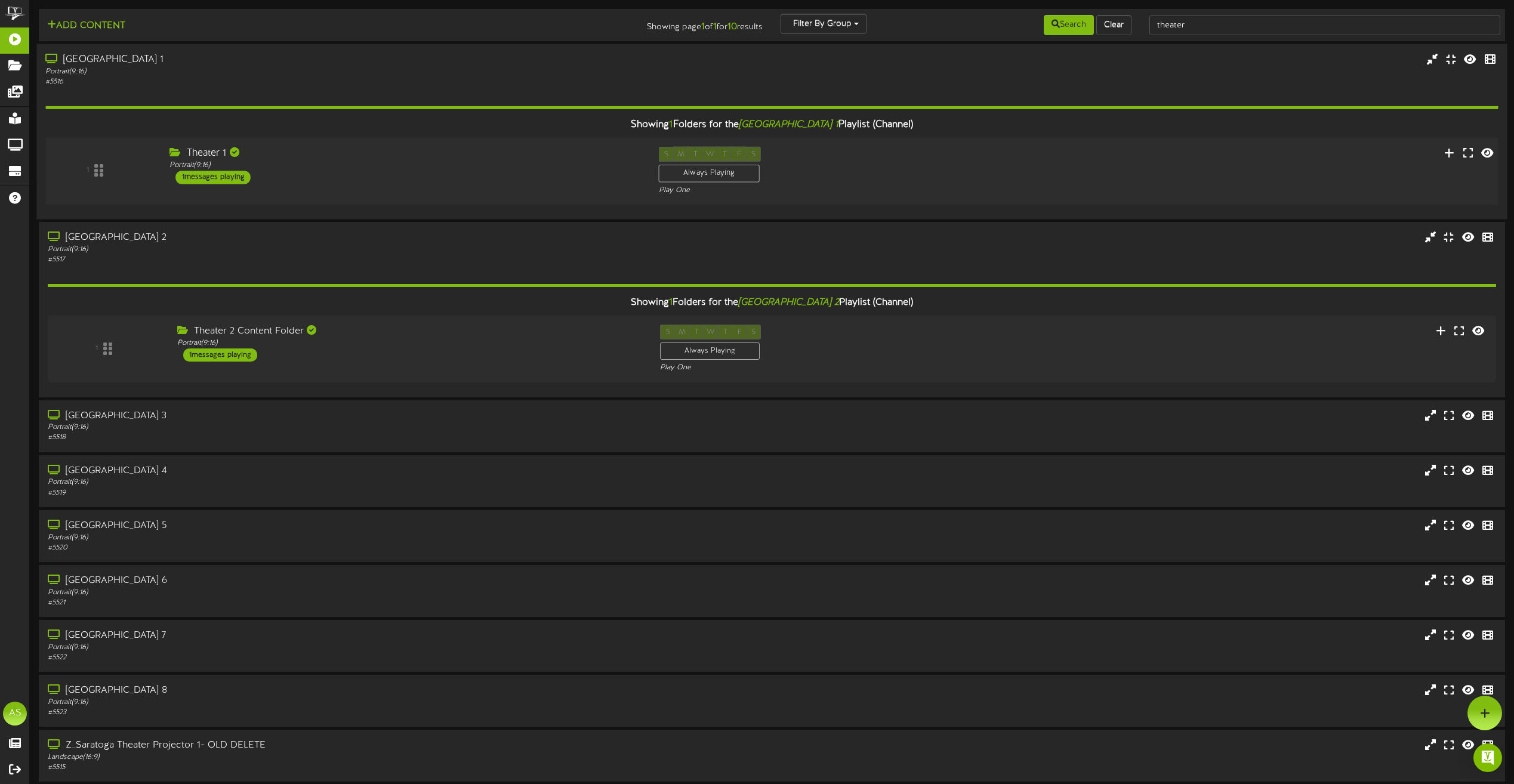
click at [471, 178] on div "Theater 1 Portrait ( 9:16 ) 1 messages playing" at bounding box center [405, 165] width 489 height 38
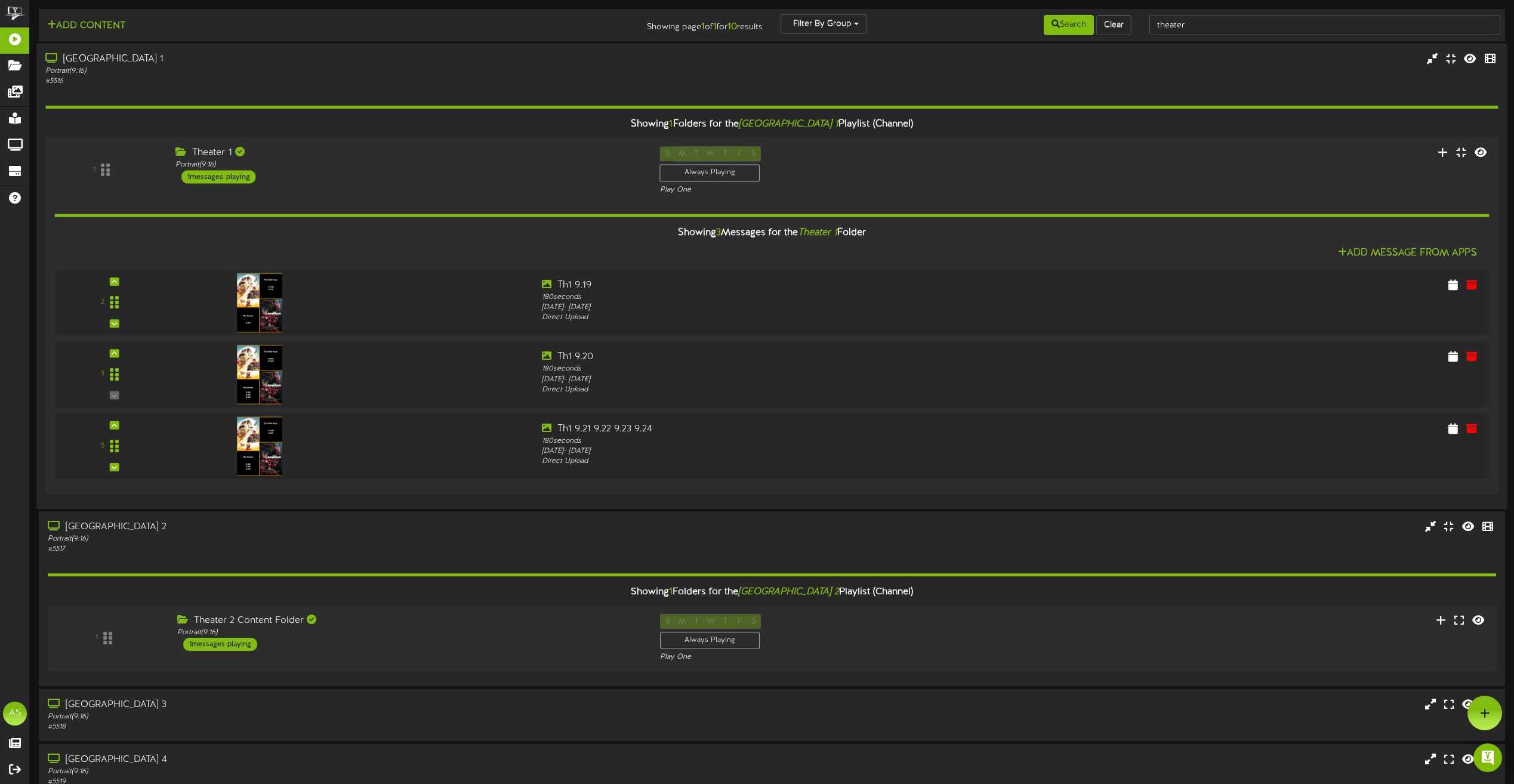
click at [470, 86] on div "Showing 1 Folders for the Saratoga Theater 1 Playlist (Channel) 1 Theater 1 Por…" at bounding box center [772, 293] width 1452 height 413
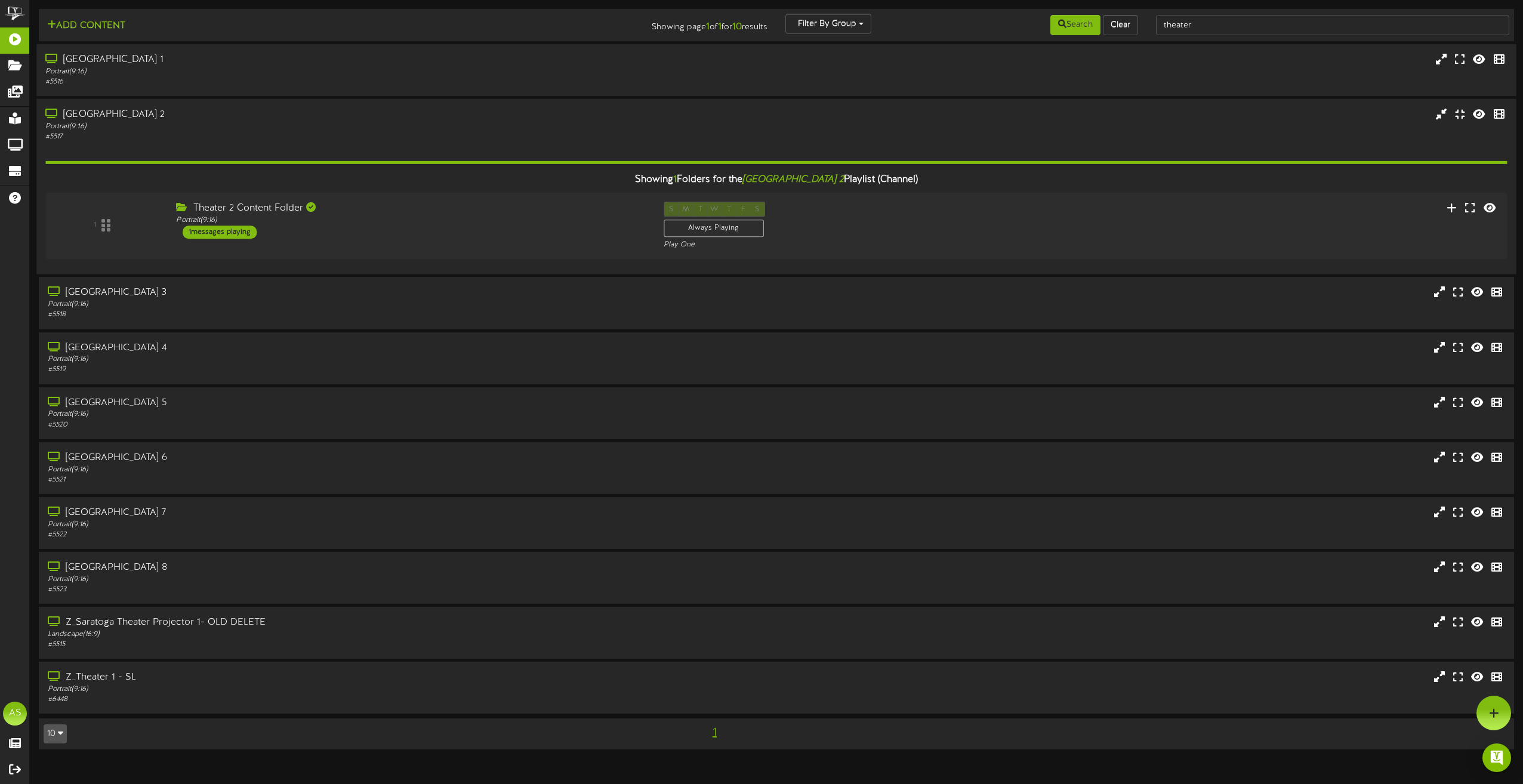
click at [469, 142] on div "Showing 1 Folders for the Saratoga Theater 2 Playlist (Channel) 1 Theater 2 Con…" at bounding box center [776, 204] width 1461 height 124
